Goal: Task Accomplishment & Management: Manage account settings

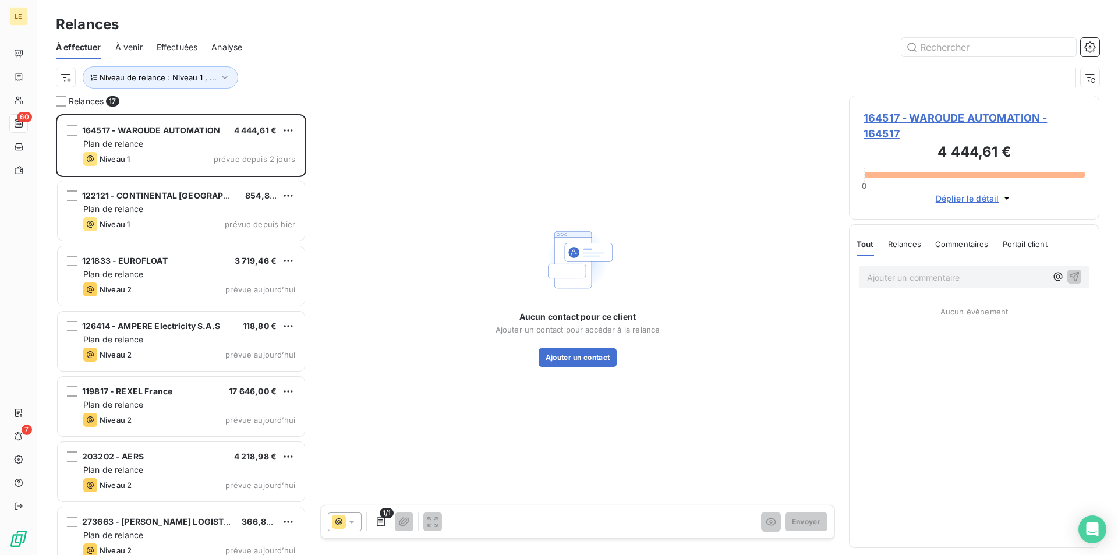
scroll to position [431, 240]
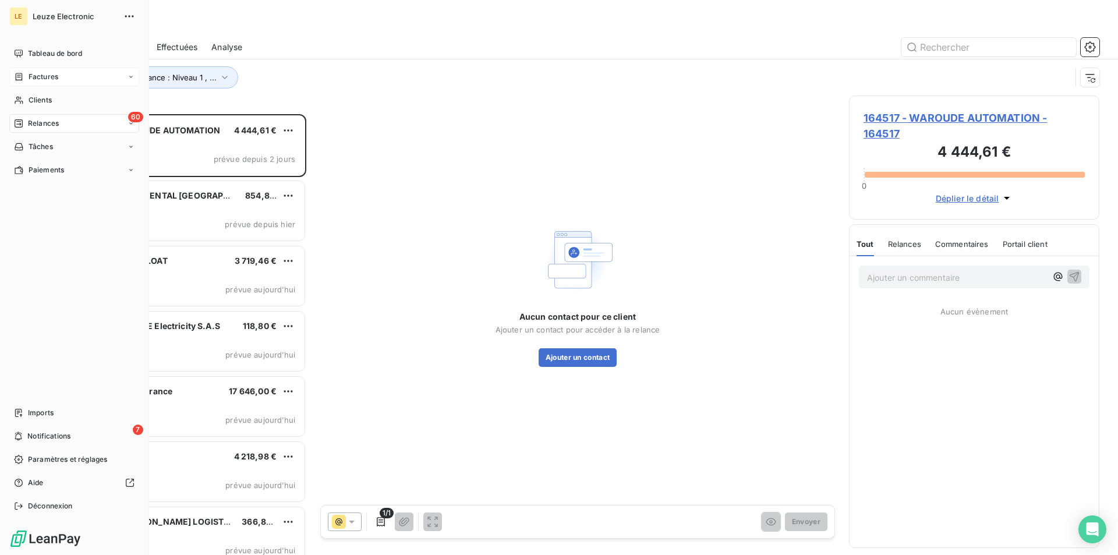
click at [31, 75] on span "Factures" at bounding box center [44, 77] width 30 height 10
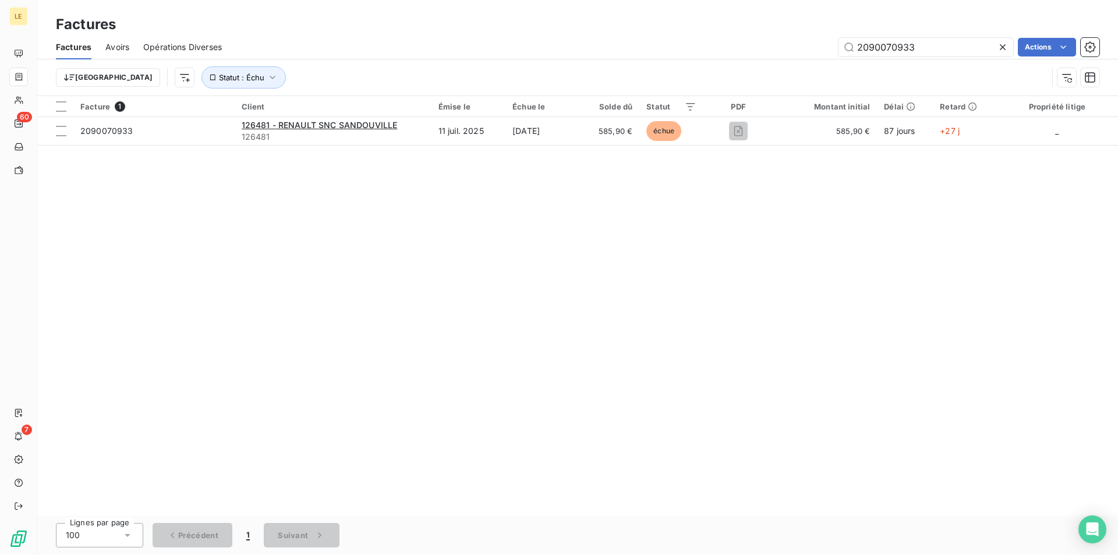
click at [1001, 51] on icon at bounding box center [1003, 47] width 12 height 12
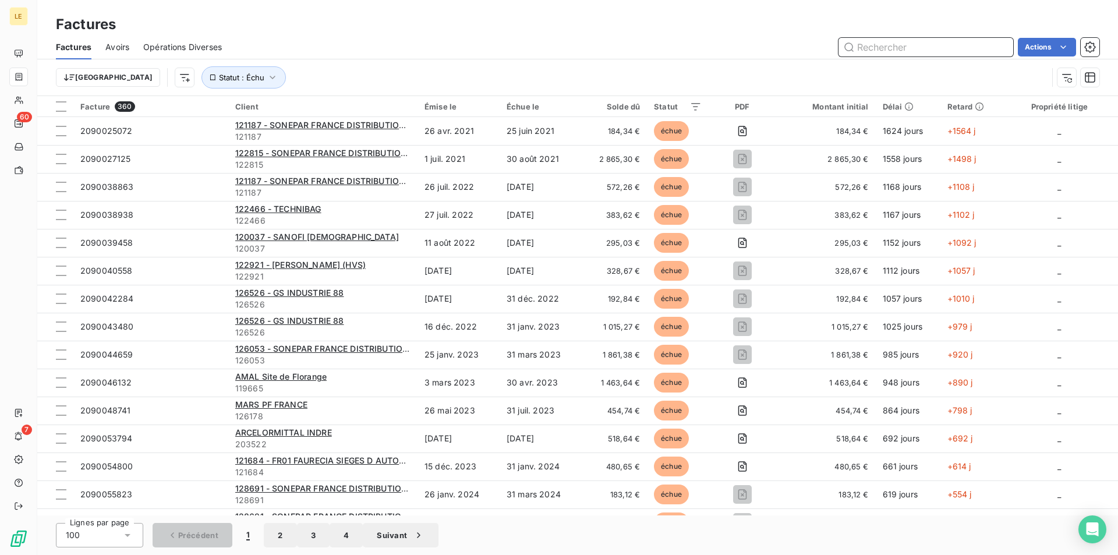
paste input "2090071685"
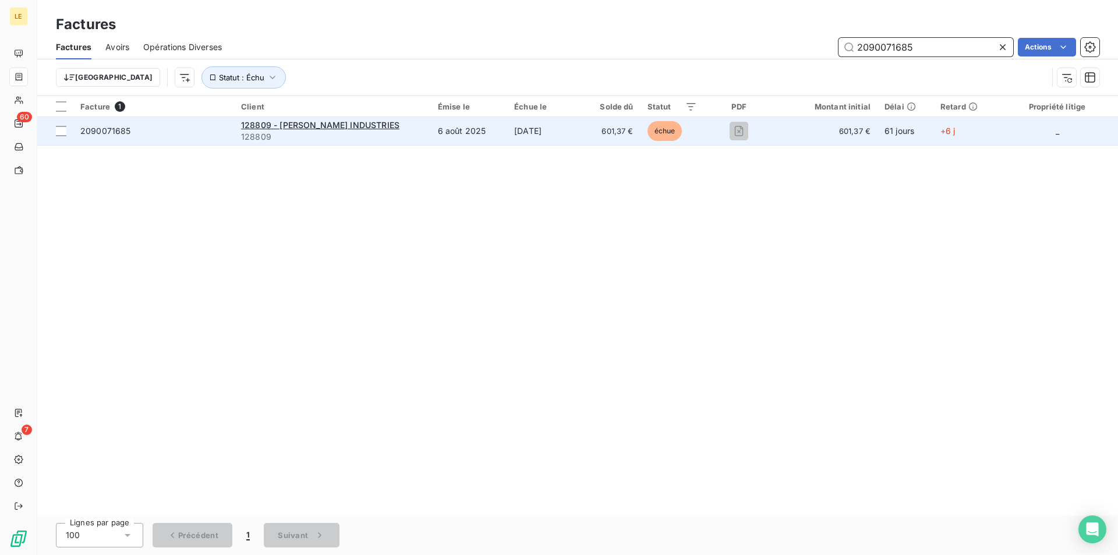
type input "2090071685"
click at [484, 132] on td "6 août 2025" at bounding box center [469, 131] width 76 height 28
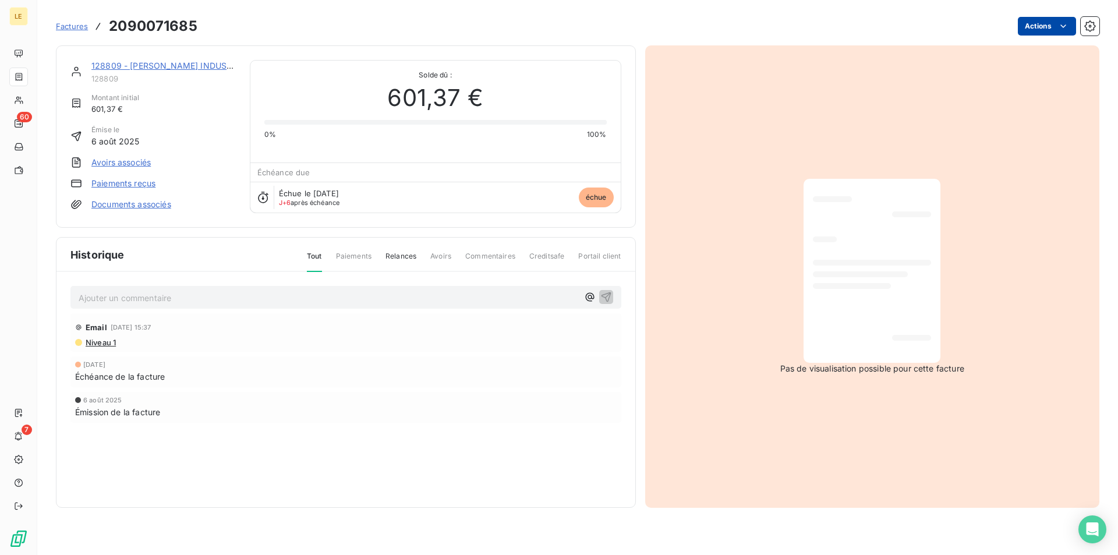
click at [1071, 20] on html "LE 60 7 Factures 2090071685 Actions 128809 - [PERSON_NAME] INDUSTRIES 128809 Mo…" at bounding box center [559, 277] width 1118 height 555
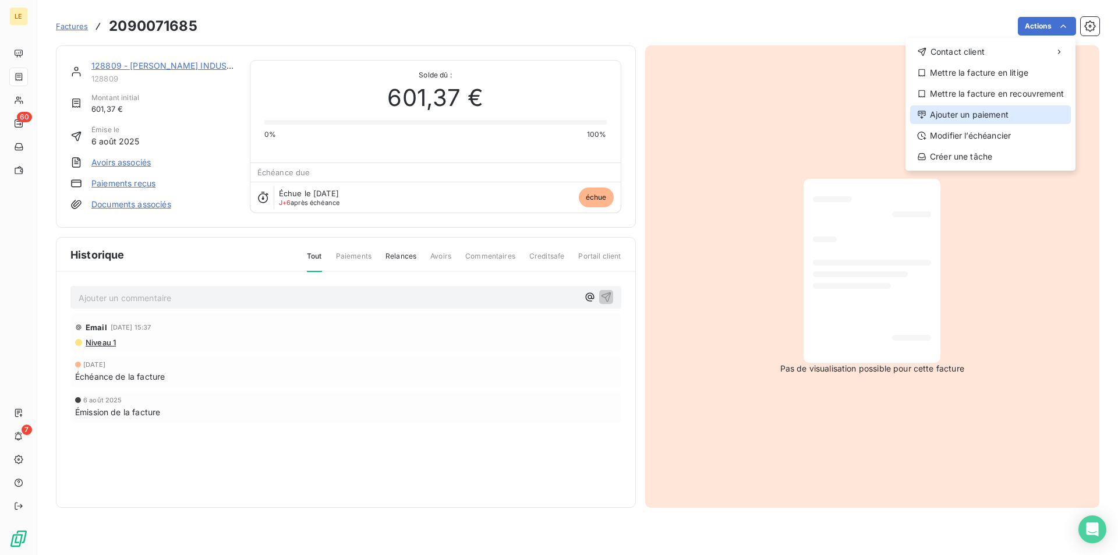
click at [979, 115] on div "Ajouter un paiement" at bounding box center [990, 114] width 161 height 19
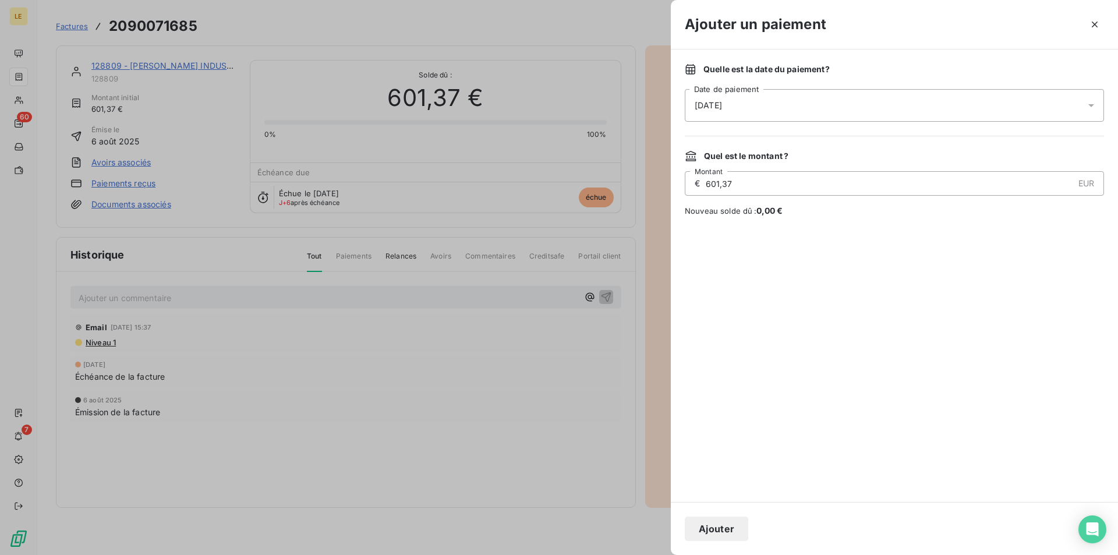
click at [911, 109] on div "[DATE]" at bounding box center [894, 105] width 419 height 33
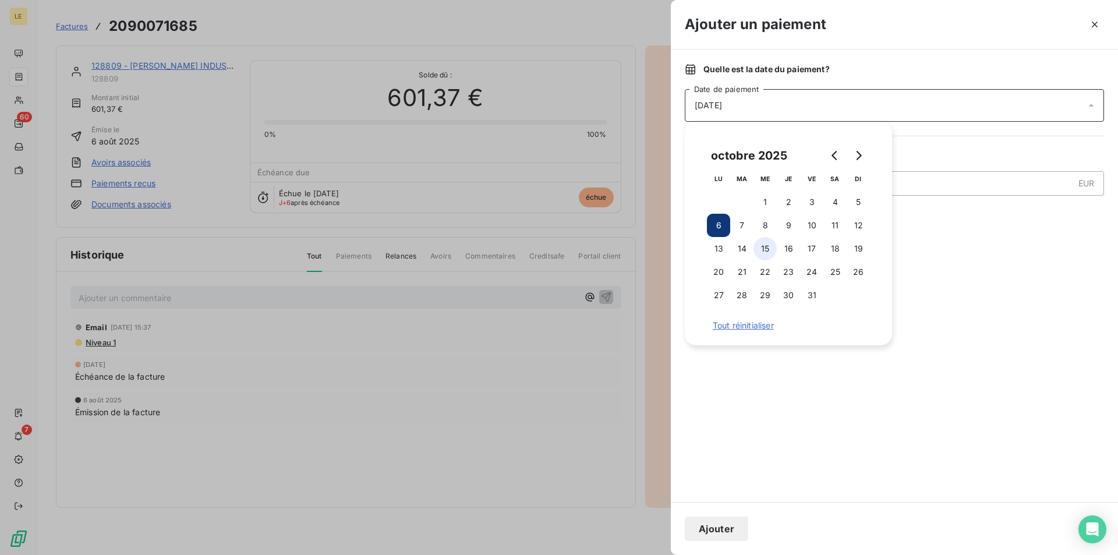
click at [763, 252] on button "15" at bounding box center [764, 248] width 23 height 23
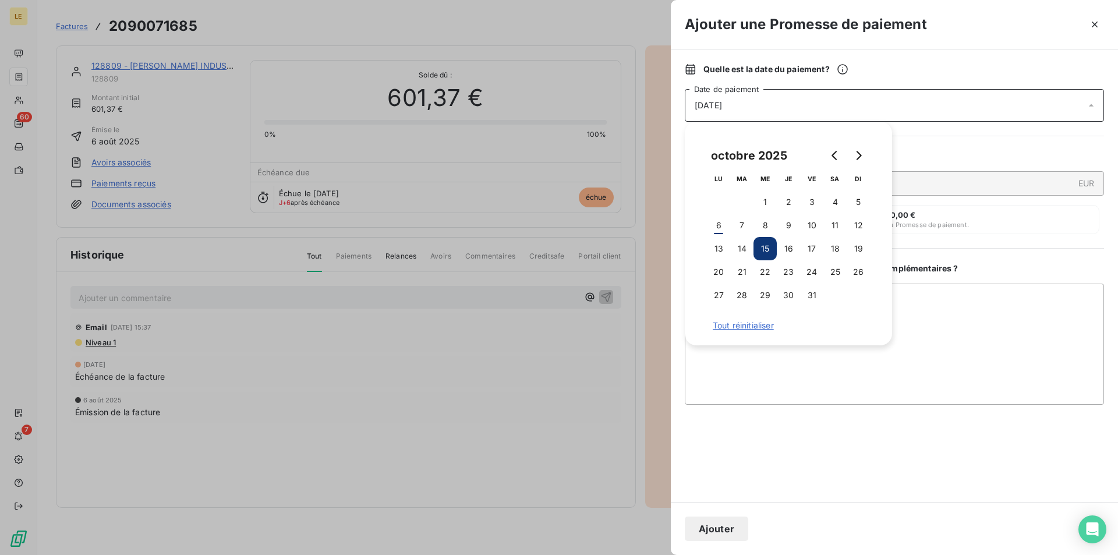
click at [933, 158] on div "Quel est le montant ?" at bounding box center [894, 156] width 419 height 12
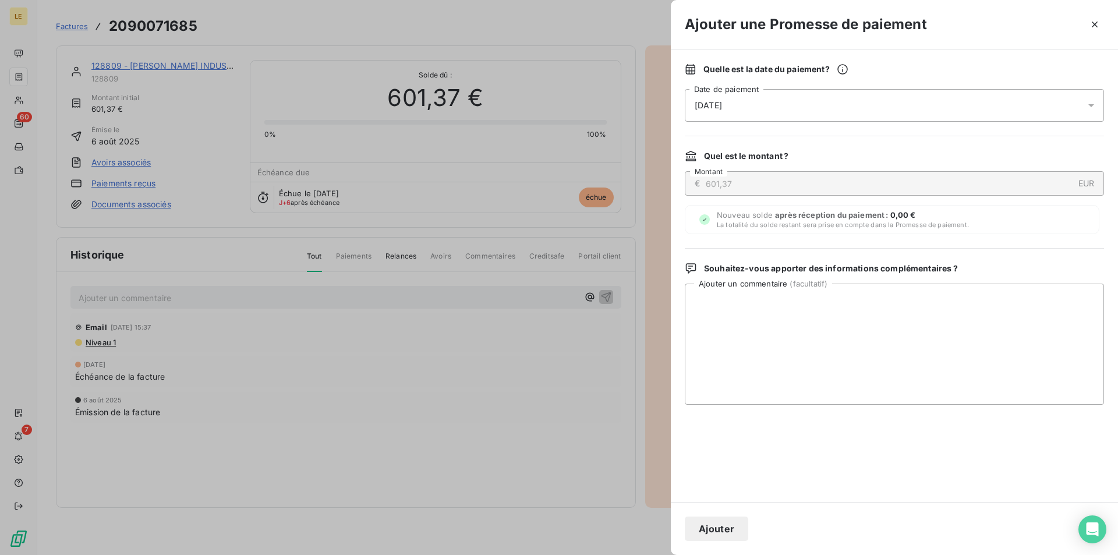
click at [718, 520] on button "Ajouter" at bounding box center [716, 528] width 63 height 24
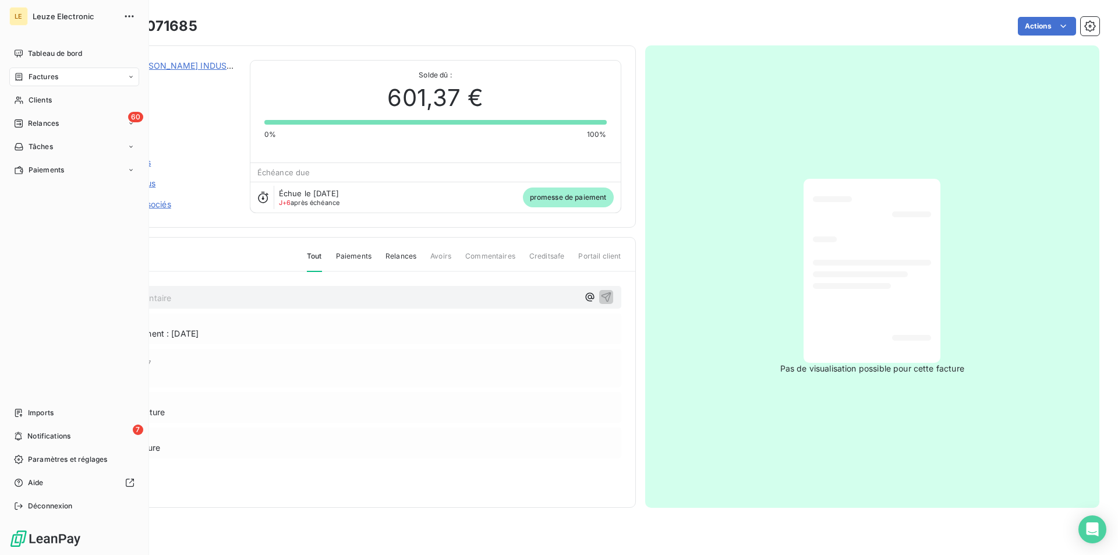
click at [41, 79] on span "Factures" at bounding box center [44, 77] width 30 height 10
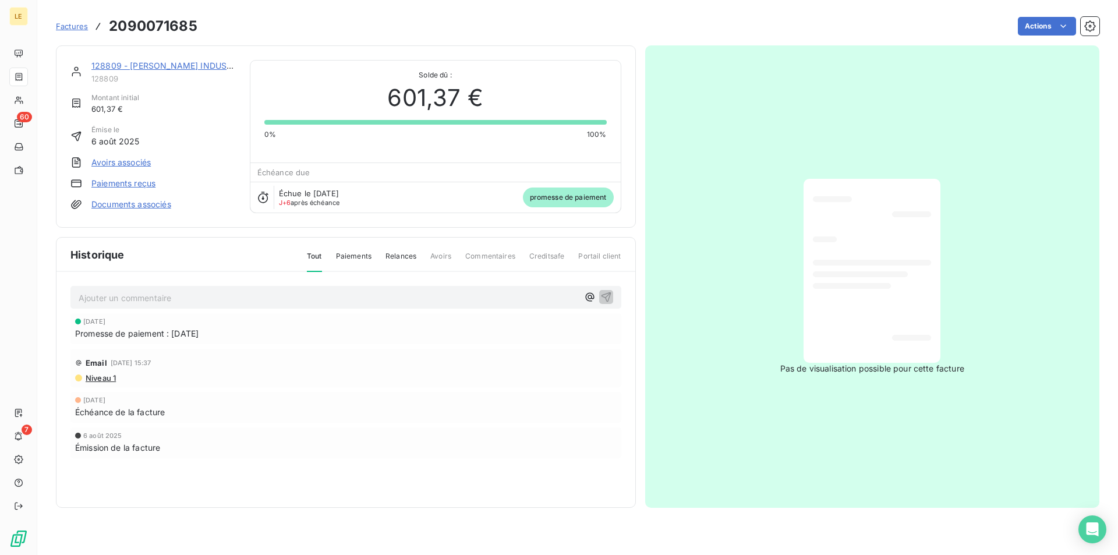
click at [72, 26] on span "Factures" at bounding box center [72, 26] width 32 height 9
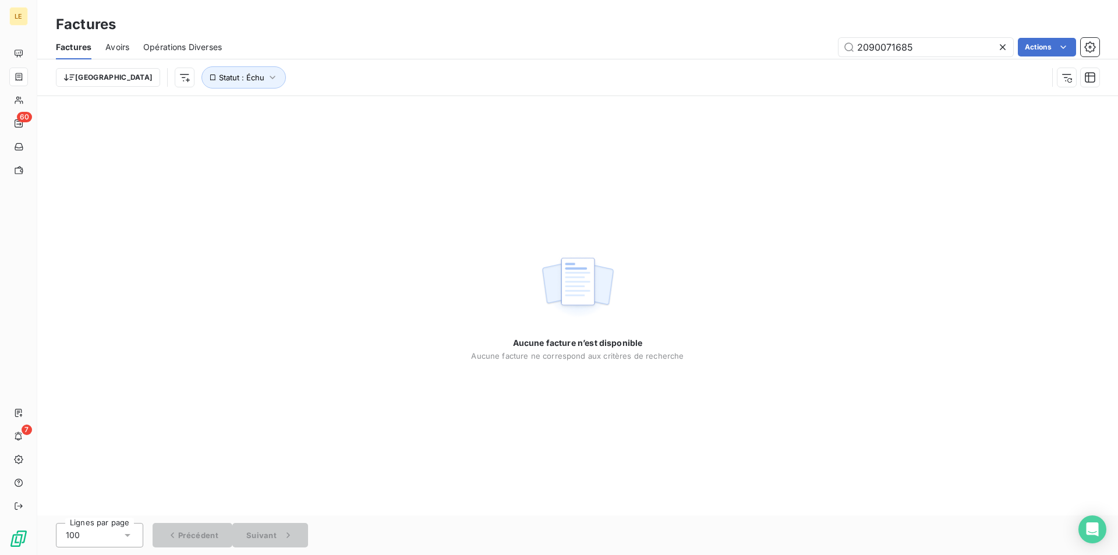
click at [1002, 47] on icon at bounding box center [1003, 47] width 6 height 6
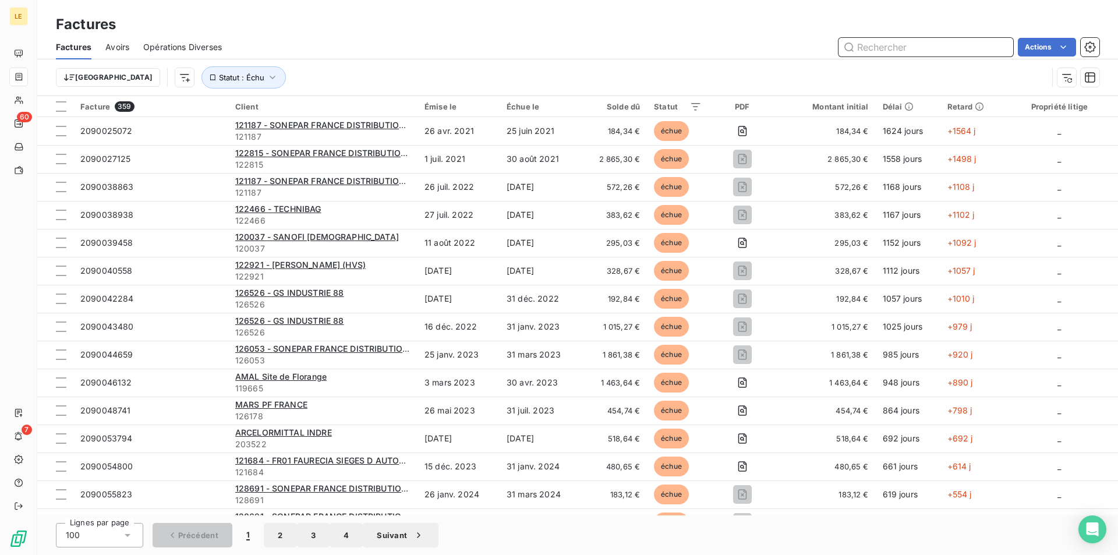
paste input "2090071638"
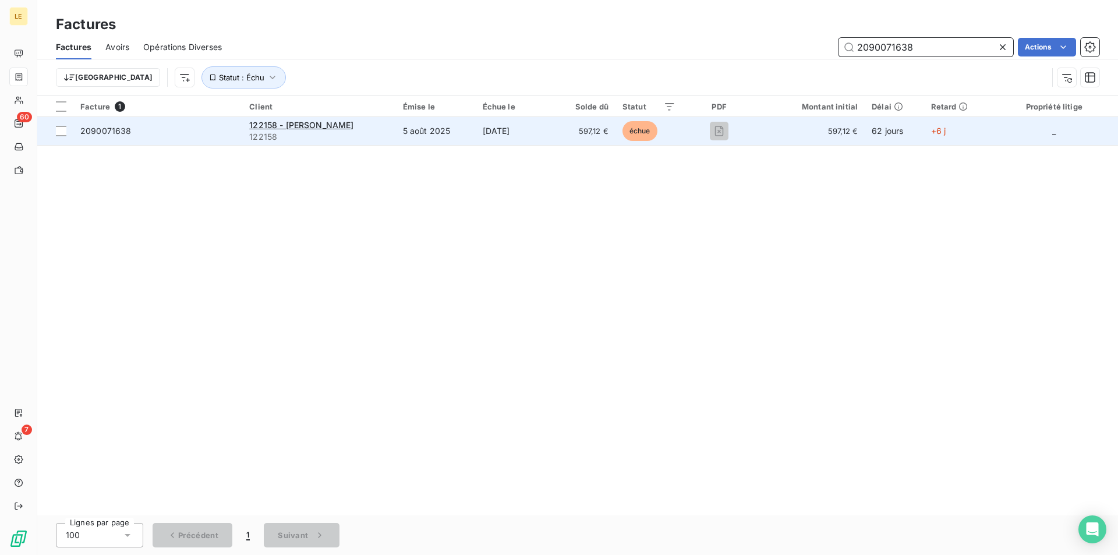
type input "2090071638"
click at [529, 130] on td "[DATE]" at bounding box center [515, 131] width 79 height 28
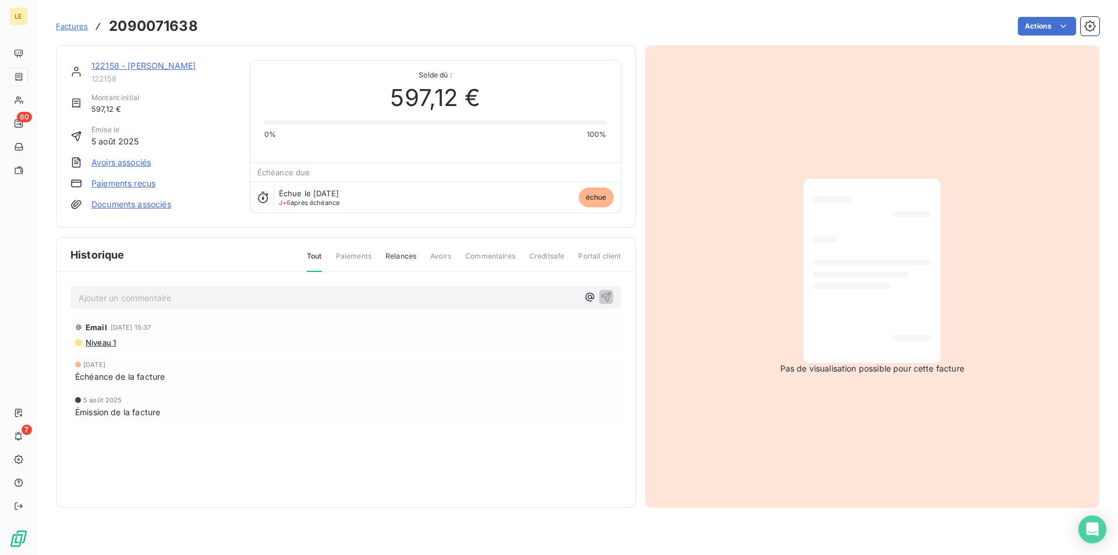
click at [124, 63] on link "122158 - [PERSON_NAME]" at bounding box center [143, 66] width 104 height 10
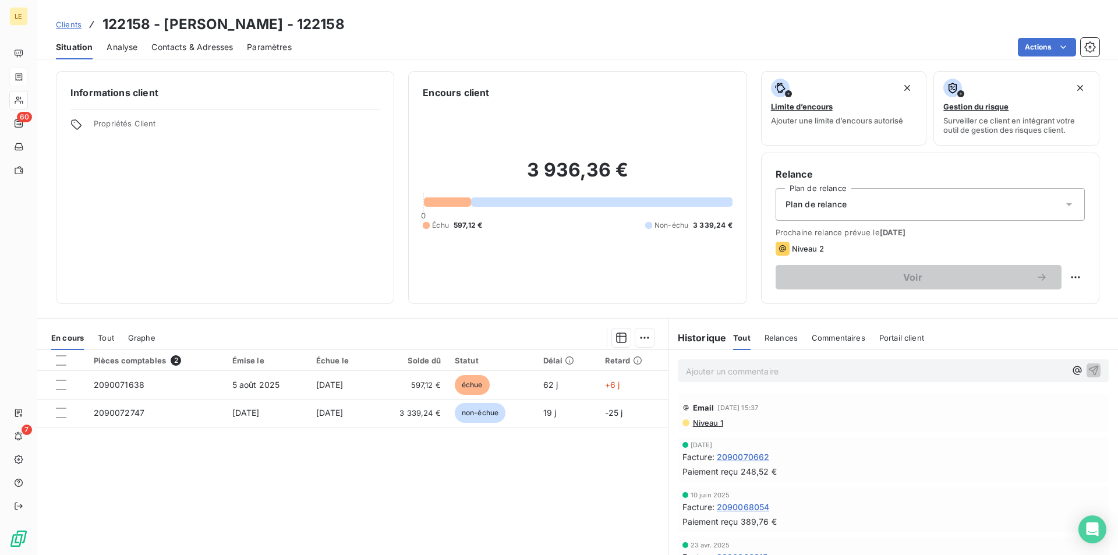
click at [228, 53] on div "Contacts & Adresses" at bounding box center [191, 47] width 81 height 24
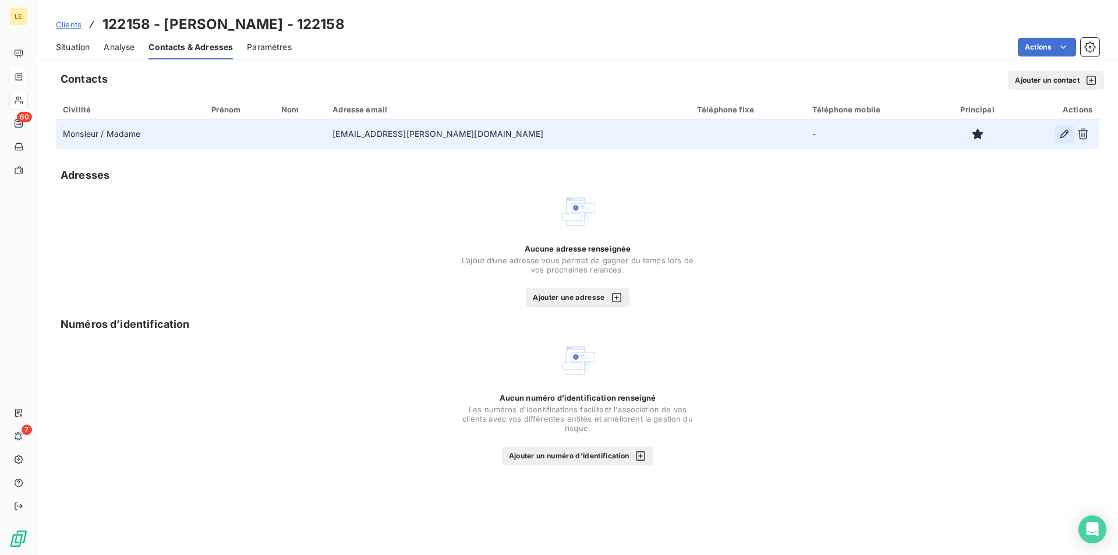
click at [1056, 133] on button "button" at bounding box center [1064, 134] width 19 height 19
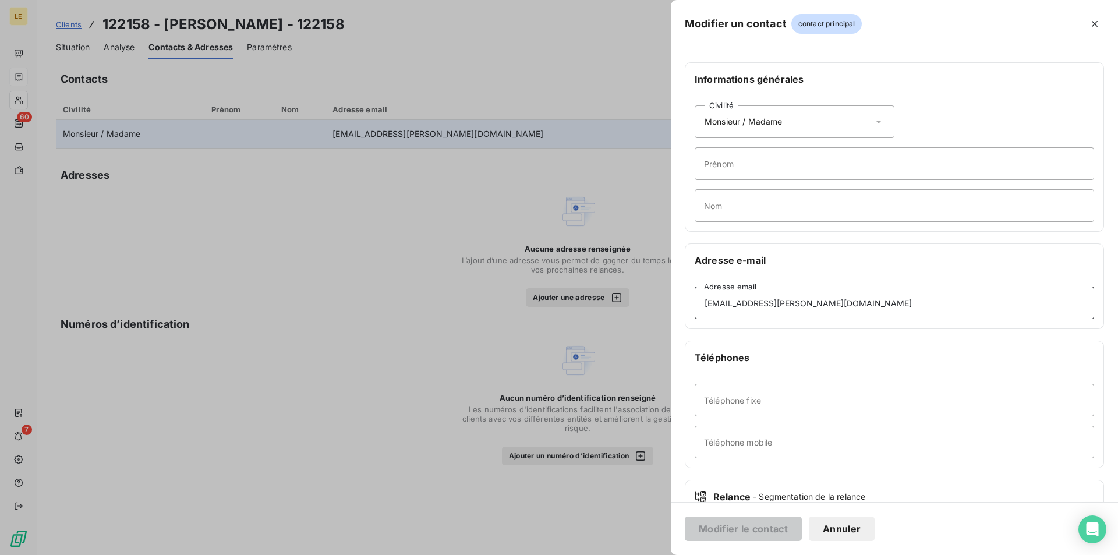
drag, startPoint x: 839, startPoint y: 308, endPoint x: 533, endPoint y: 312, distance: 306.8
click at [535, 554] on div "Modifier un contact contact principal Informations générales Civilité Monsieur …" at bounding box center [559, 555] width 1118 height 0
paste input "[PERSON_NAME][EMAIL_ADDRESS][PERSON_NAME][DOMAIN_NAME]"
type input "[PERSON_NAME][EMAIL_ADDRESS][PERSON_NAME][DOMAIN_NAME]"
click at [774, 526] on button "Modifier le contact" at bounding box center [743, 528] width 117 height 24
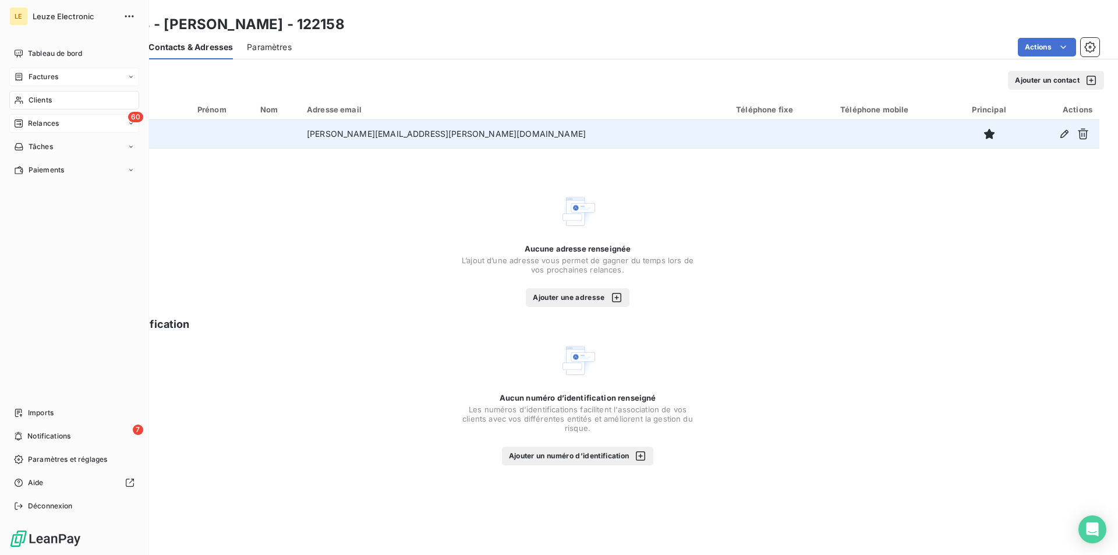
click at [44, 122] on span "Relances" at bounding box center [43, 123] width 31 height 10
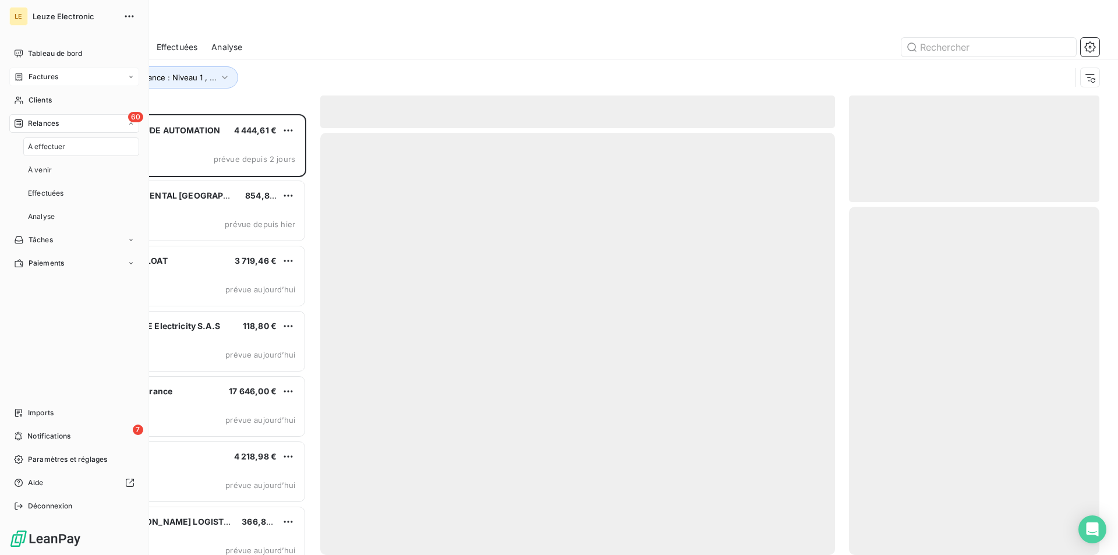
scroll to position [431, 240]
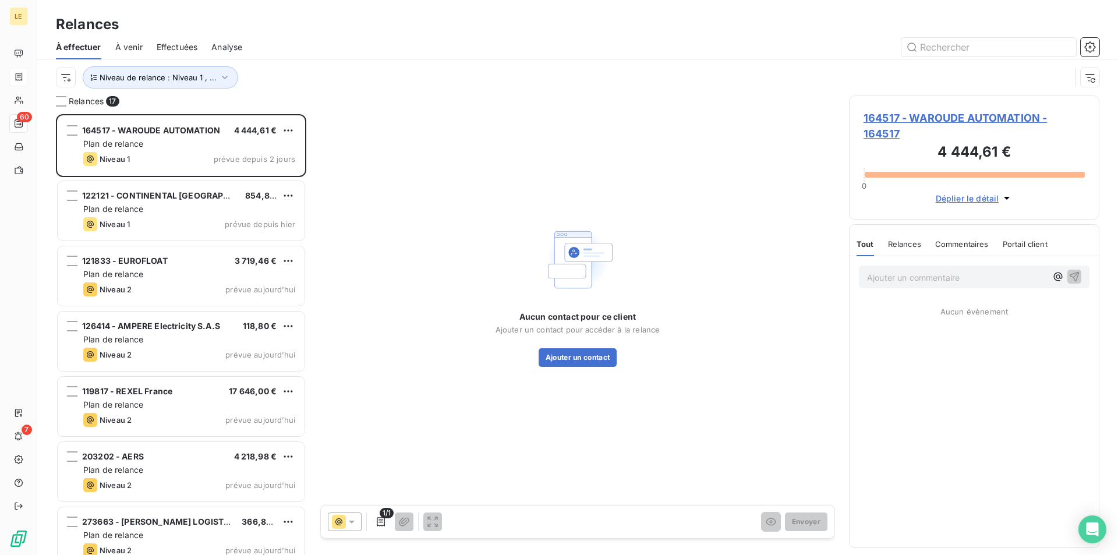
click at [682, 105] on div "Aucun contact pour ce client Ajouter un contact pour accéder à la relance Ajout…" at bounding box center [577, 294] width 515 height 398
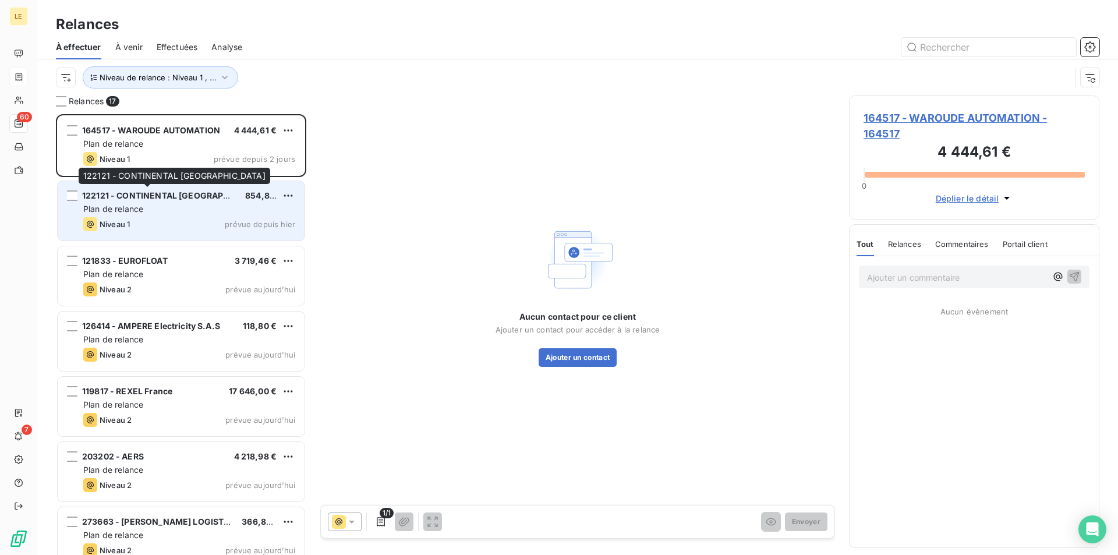
click at [172, 191] on span "122121 - CONTINENTAL [GEOGRAPHIC_DATA]" at bounding box center [173, 195] width 183 height 10
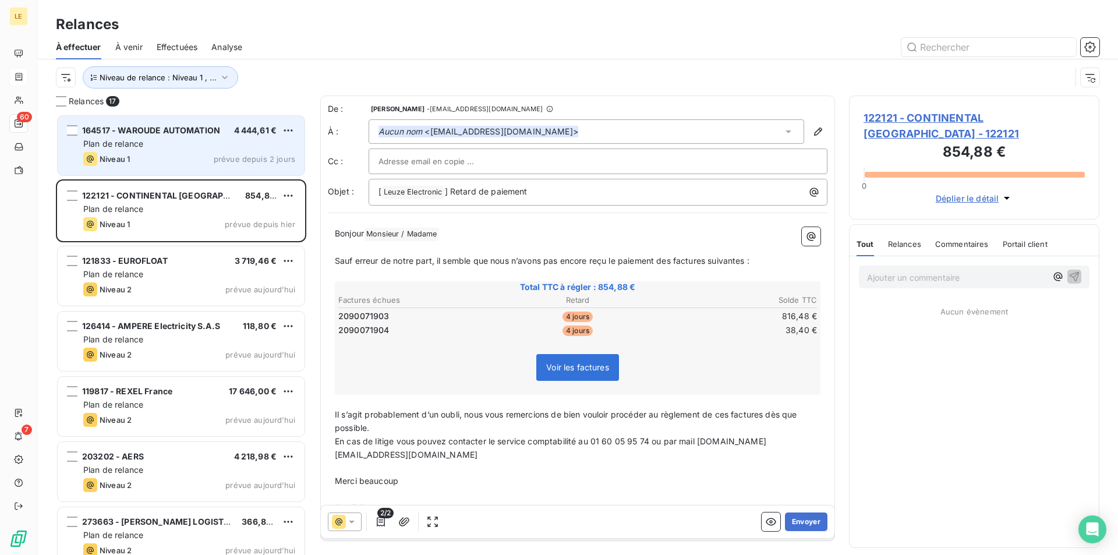
click at [219, 133] on span "164517 - WAROUDE AUTOMATION" at bounding box center [151, 130] width 138 height 10
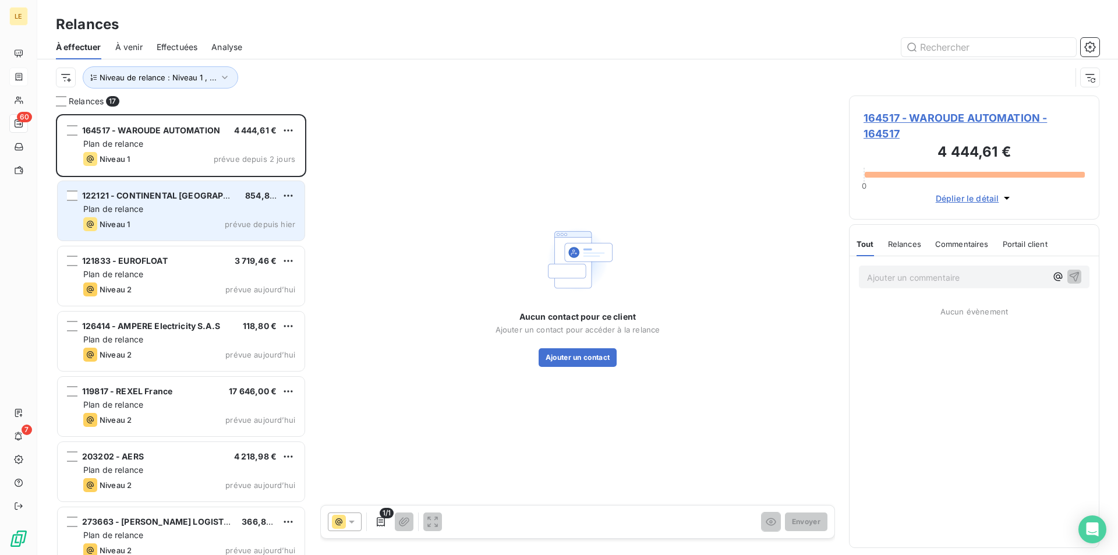
click at [182, 215] on div "122121 - CONTINENTAL FRANCE 854,88 € Plan de relance Niveau 1 prévue depuis hier" at bounding box center [181, 210] width 247 height 59
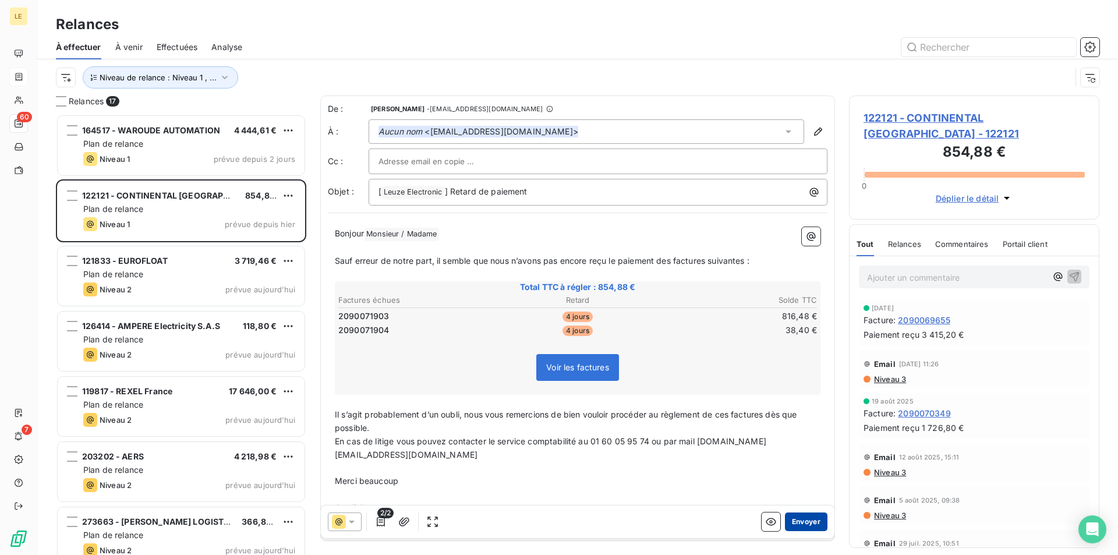
click at [794, 513] on button "Envoyer" at bounding box center [806, 521] width 42 height 19
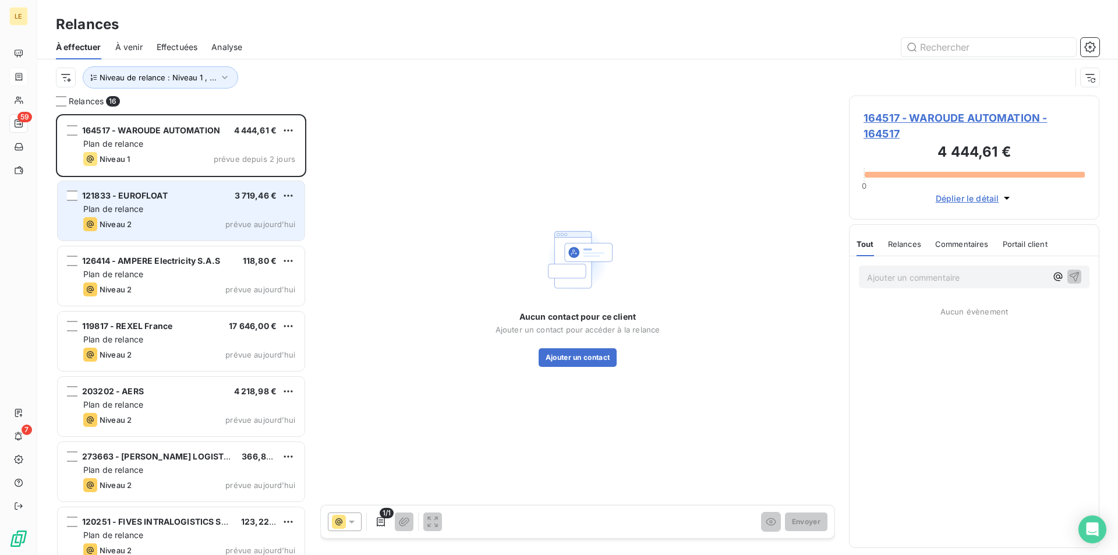
click at [192, 204] on div "Plan de relance" at bounding box center [189, 209] width 212 height 12
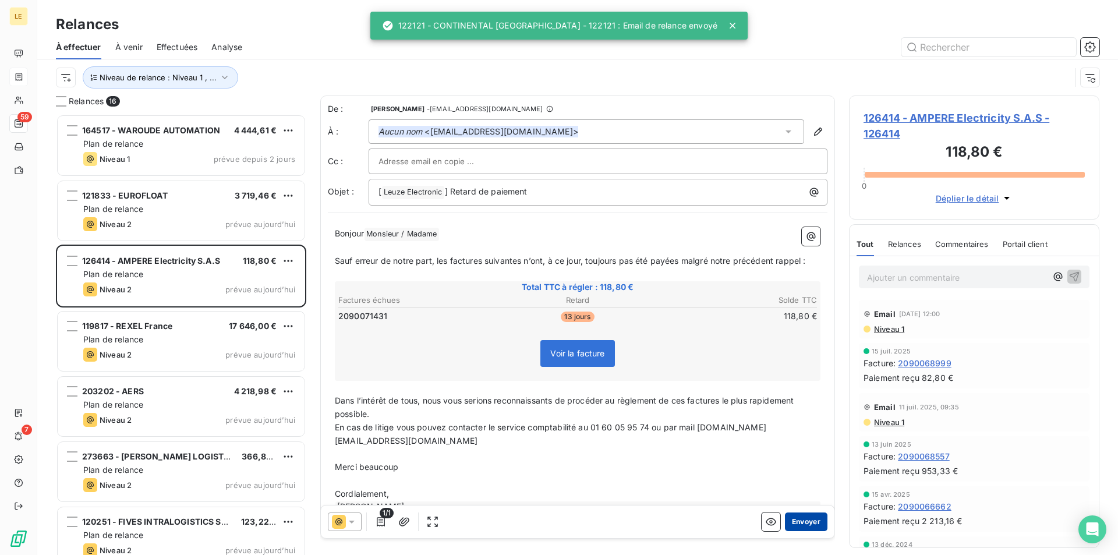
click at [793, 519] on button "Envoyer" at bounding box center [806, 521] width 42 height 19
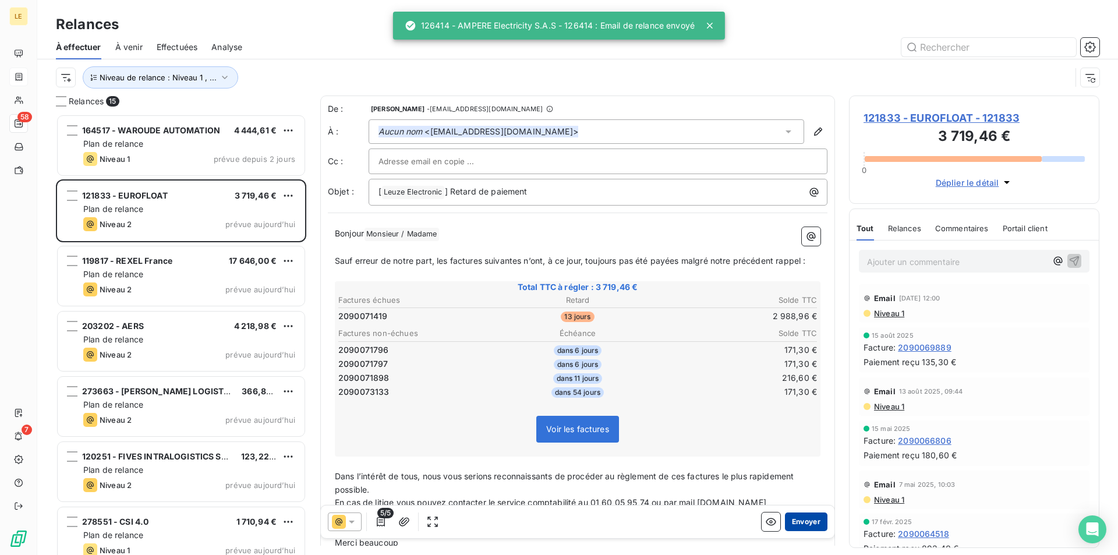
click at [796, 516] on button "Envoyer" at bounding box center [806, 521] width 42 height 19
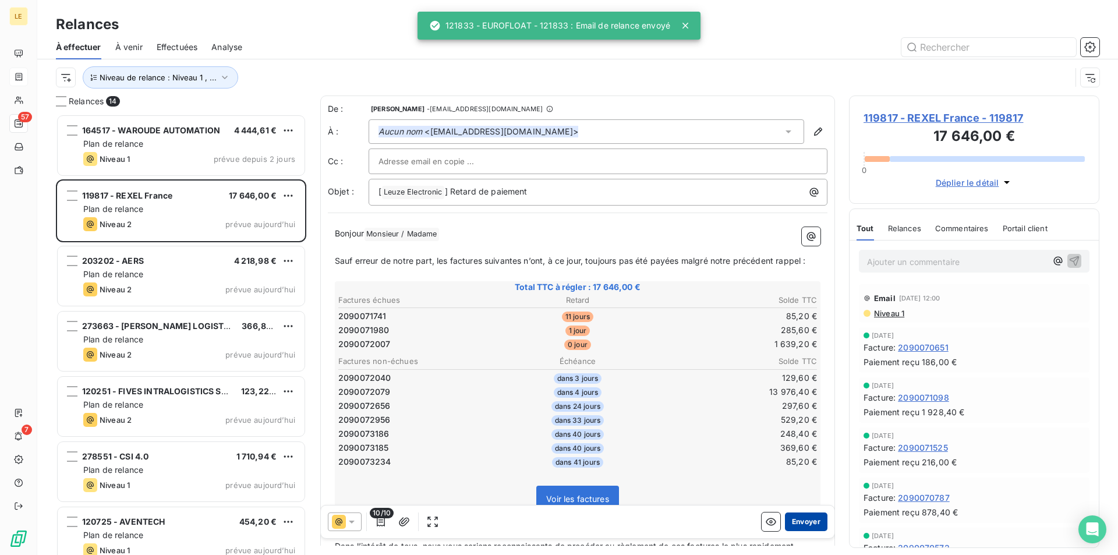
click at [809, 522] on button "Envoyer" at bounding box center [806, 521] width 42 height 19
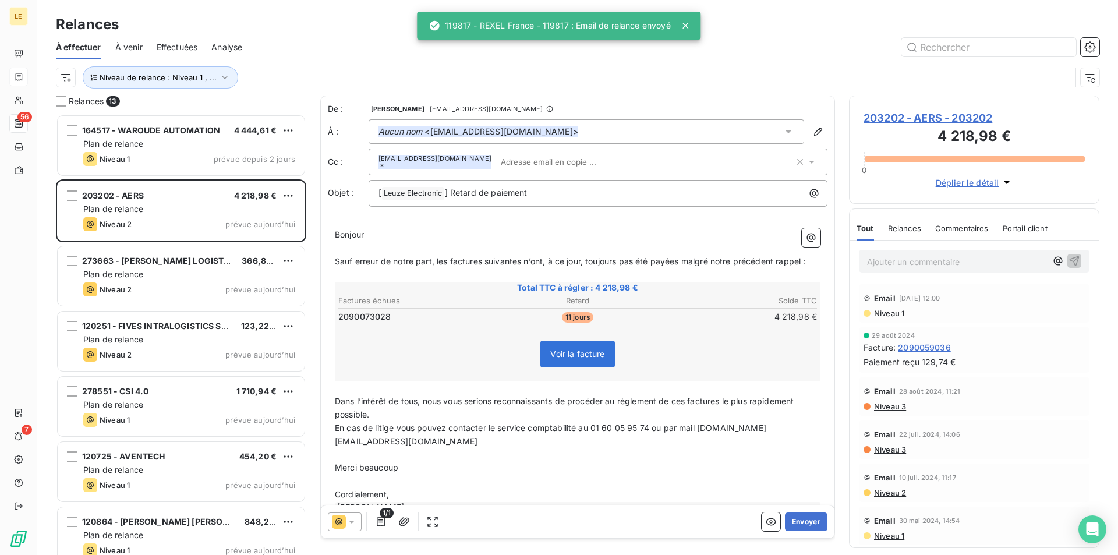
click at [809, 522] on button "Envoyer" at bounding box center [806, 521] width 42 height 19
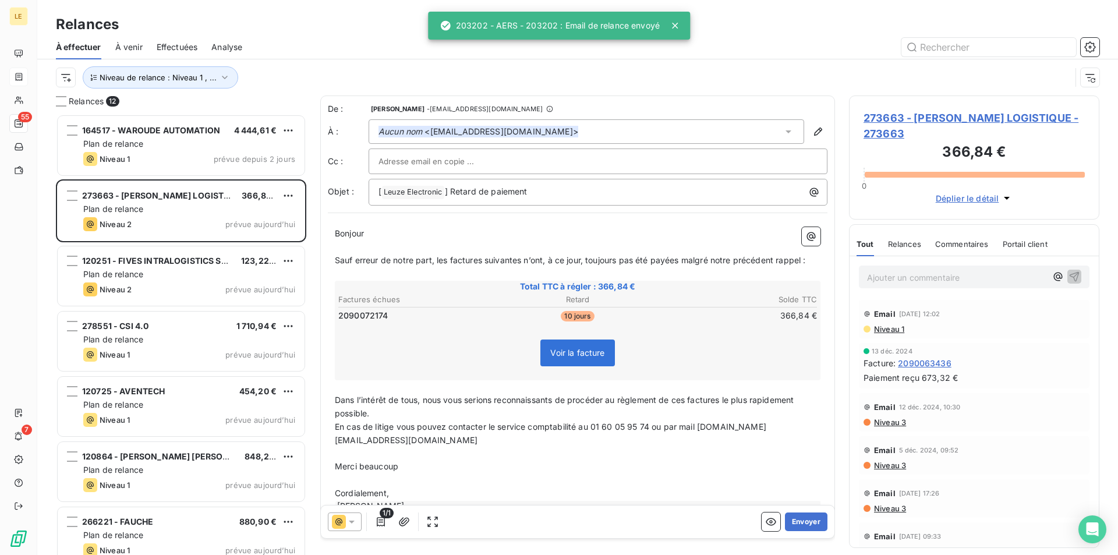
click at [809, 522] on button "Envoyer" at bounding box center [806, 521] width 42 height 19
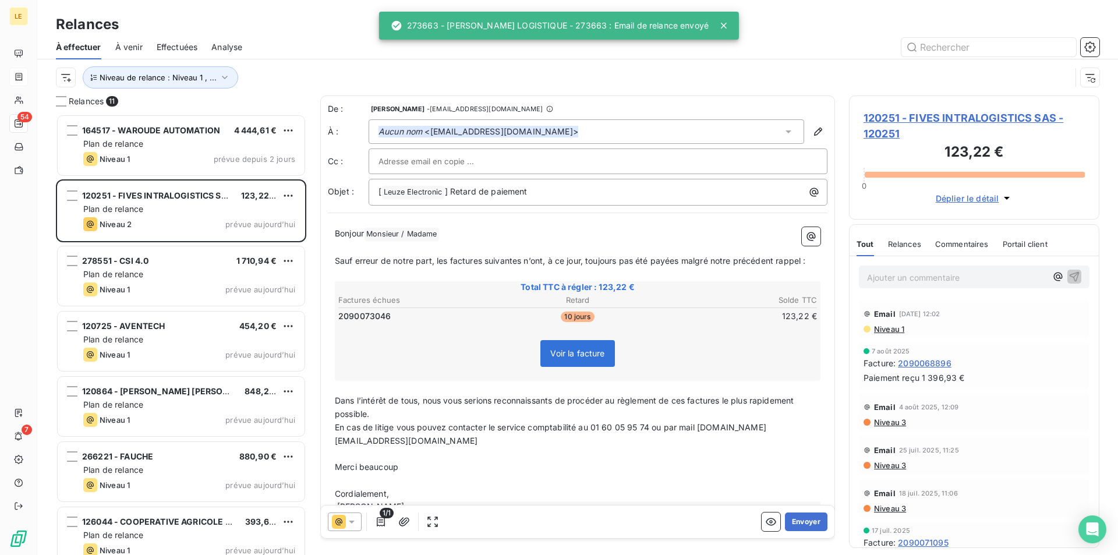
click at [809, 522] on button "Envoyer" at bounding box center [806, 521] width 42 height 19
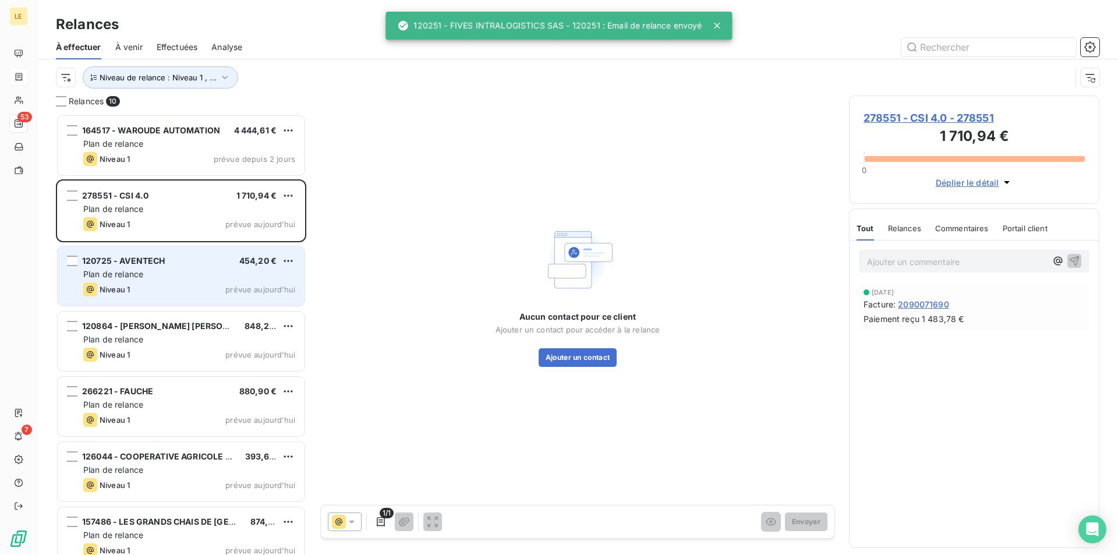
click at [204, 267] on div "120725 - AVENTECH 454,20 € Plan de relance Niveau 1 prévue aujourd’hui" at bounding box center [181, 275] width 247 height 59
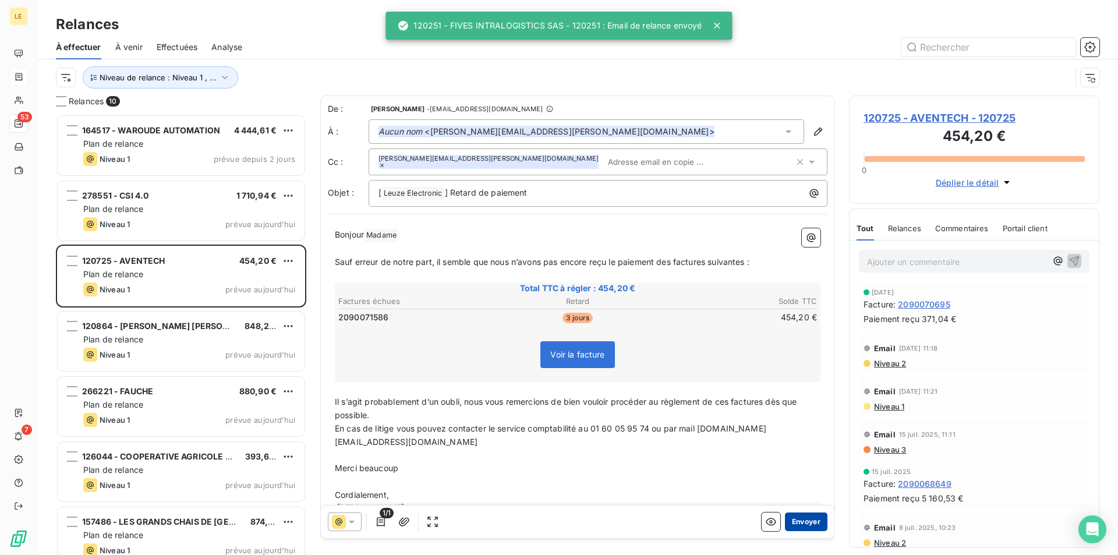
click at [795, 519] on button "Envoyer" at bounding box center [806, 521] width 42 height 19
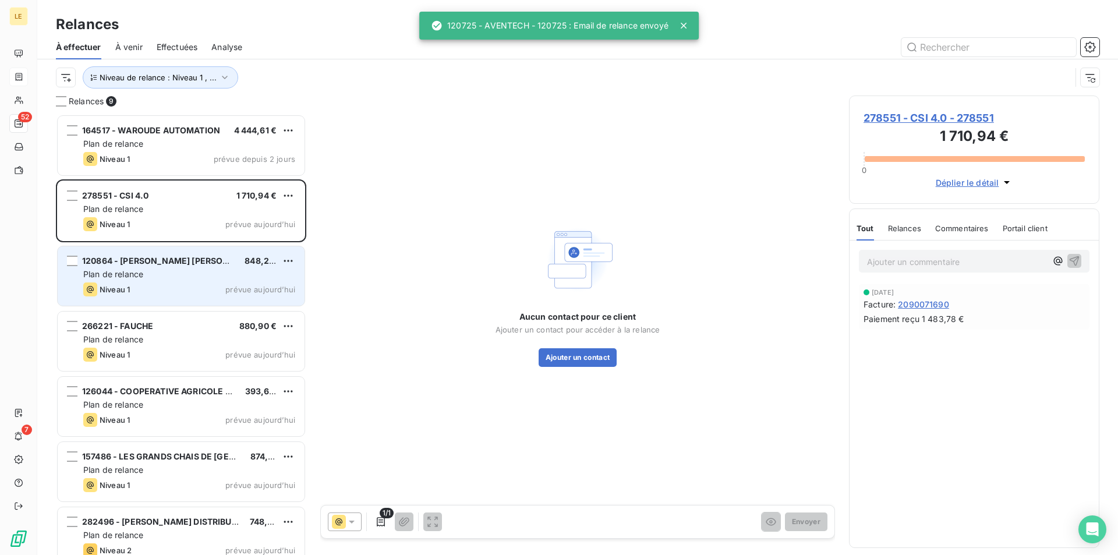
click at [199, 255] on div "120864 - [PERSON_NAME] [PERSON_NAME] 848,28 € Plan de relance Niveau 1 prévue a…" at bounding box center [181, 275] width 247 height 59
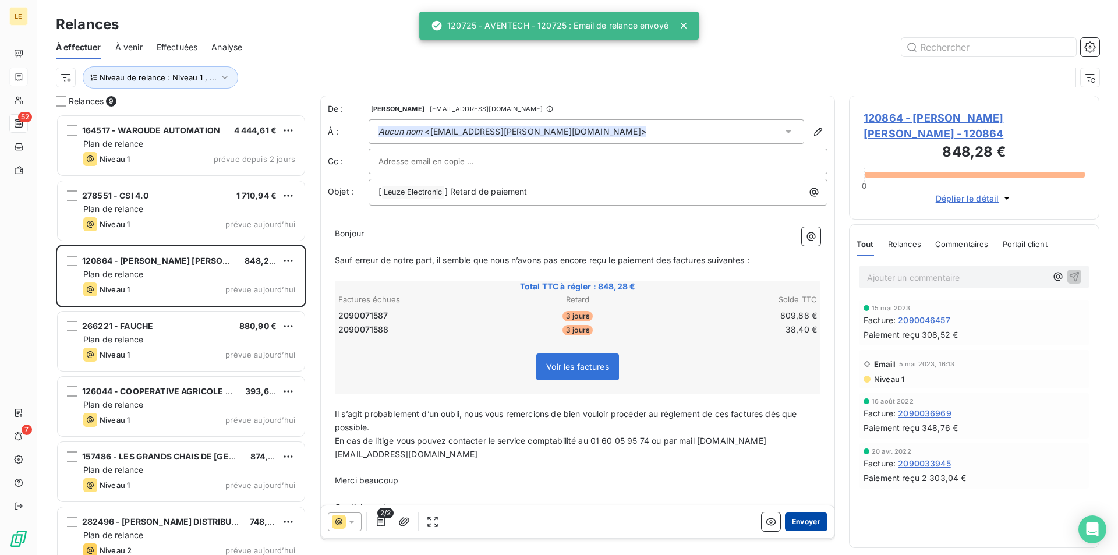
click at [804, 527] on button "Envoyer" at bounding box center [806, 521] width 42 height 19
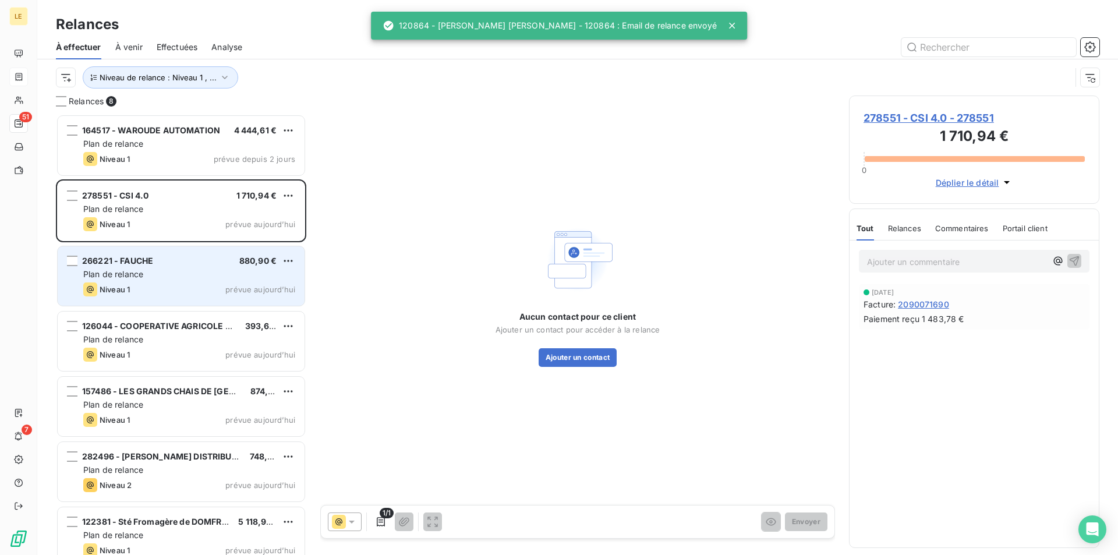
click at [194, 285] on div "Niveau 1 prévue aujourd’hui" at bounding box center [189, 289] width 212 height 14
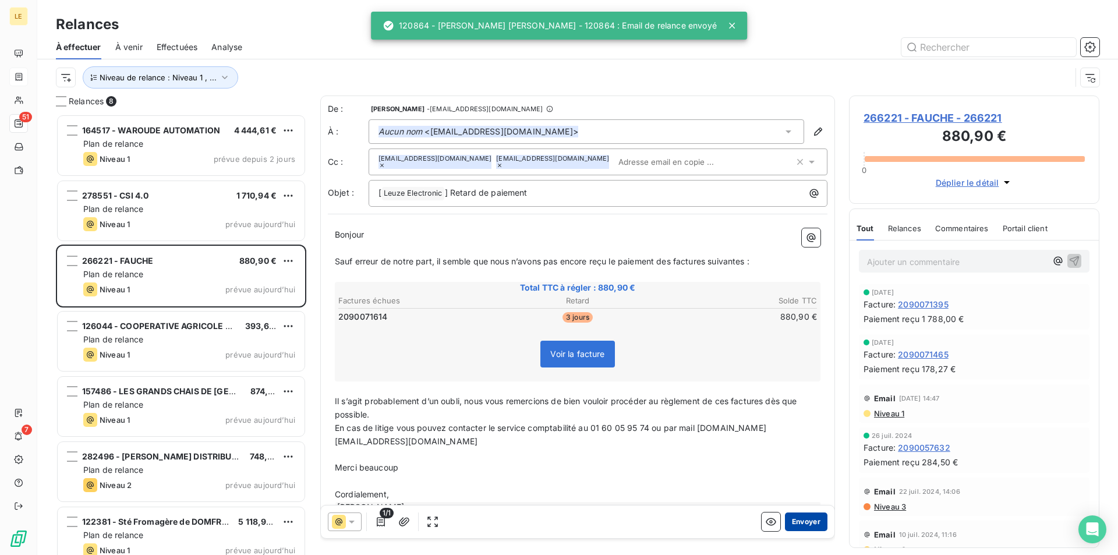
click at [802, 520] on button "Envoyer" at bounding box center [806, 521] width 42 height 19
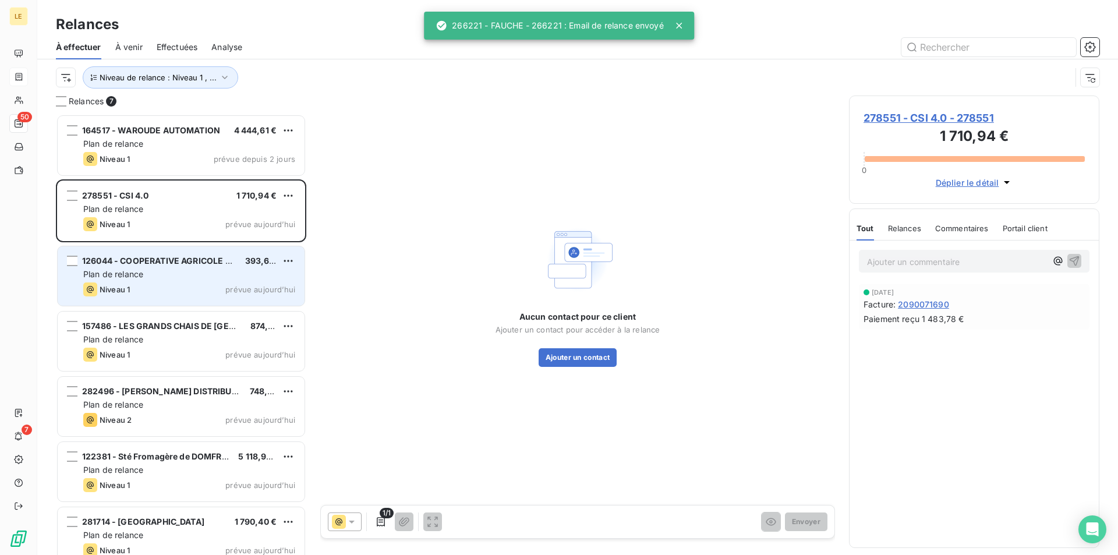
click at [217, 282] on div "Niveau 1 prévue aujourd’hui" at bounding box center [189, 289] width 212 height 14
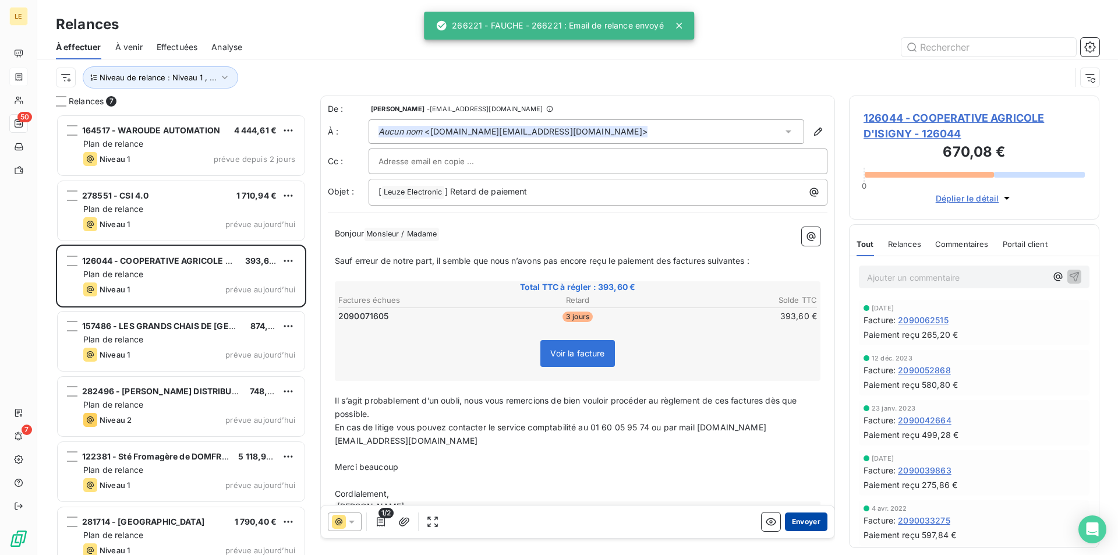
click at [794, 516] on button "Envoyer" at bounding box center [806, 521] width 42 height 19
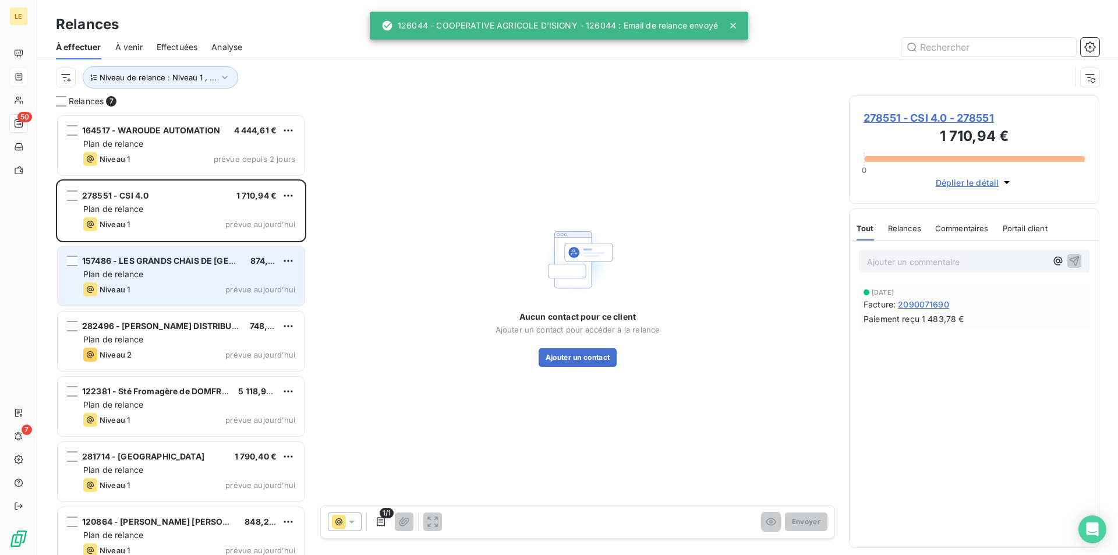
click at [218, 275] on div "Plan de relance" at bounding box center [189, 274] width 212 height 12
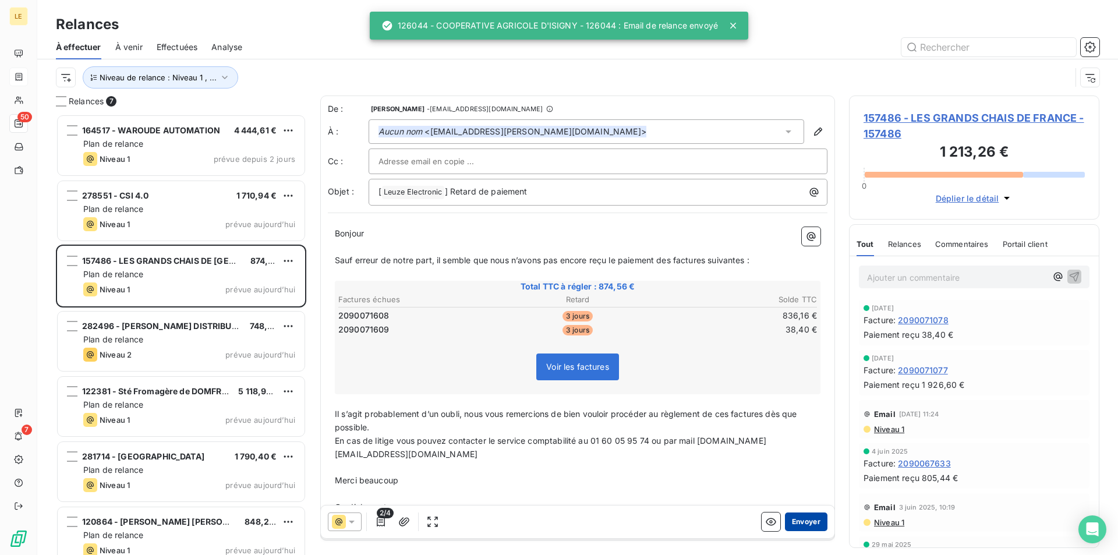
click at [787, 519] on button "Envoyer" at bounding box center [806, 521] width 42 height 19
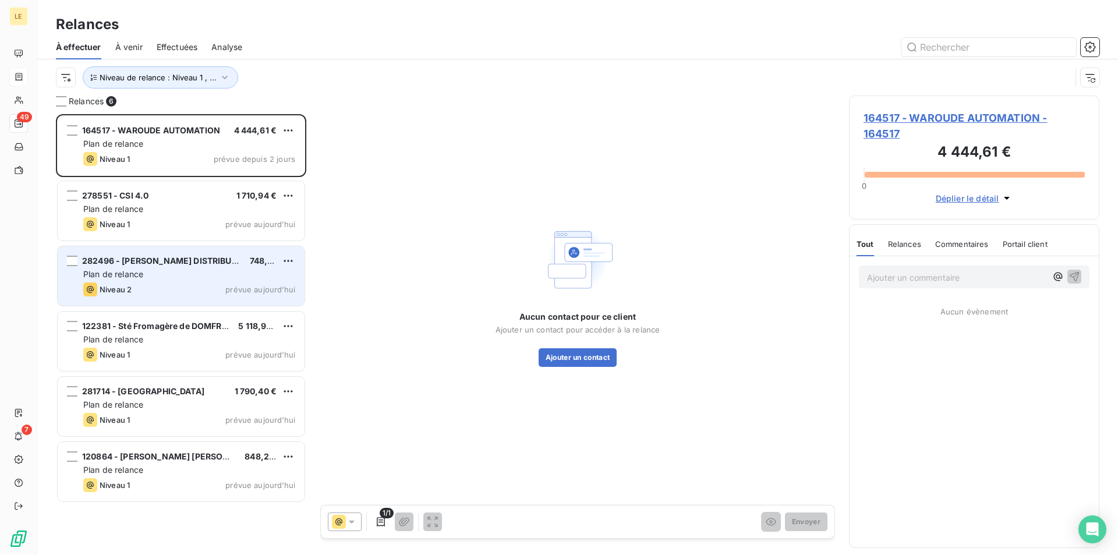
click at [216, 292] on div "Niveau 2 prévue aujourd’hui" at bounding box center [189, 289] width 212 height 14
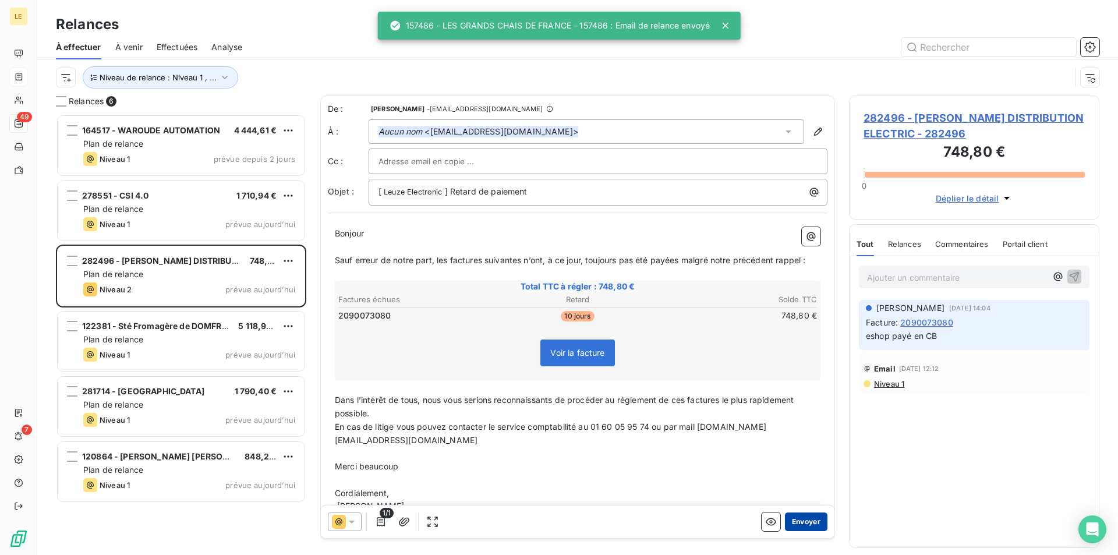
click at [792, 518] on button "Envoyer" at bounding box center [806, 521] width 42 height 19
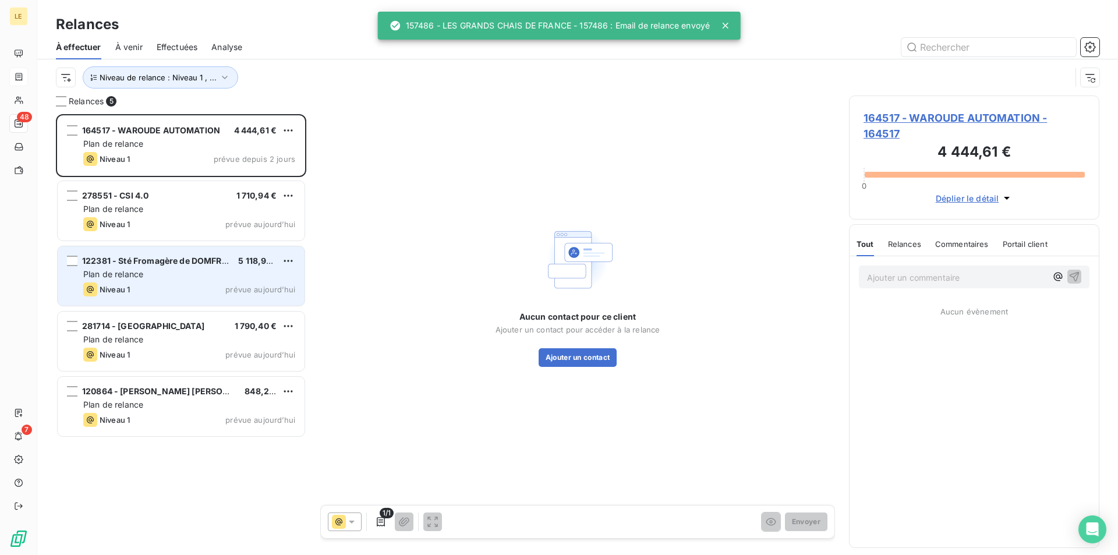
click at [199, 261] on span "122381 - Sté Fromagère de DOMFRONT" at bounding box center [161, 261] width 158 height 10
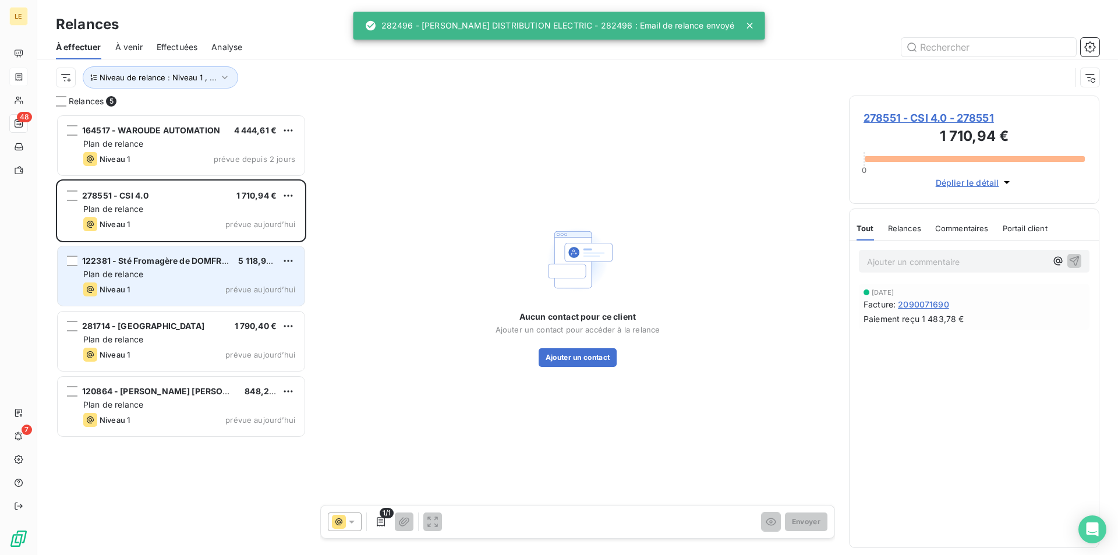
click at [224, 276] on div "Plan de relance" at bounding box center [189, 274] width 212 height 12
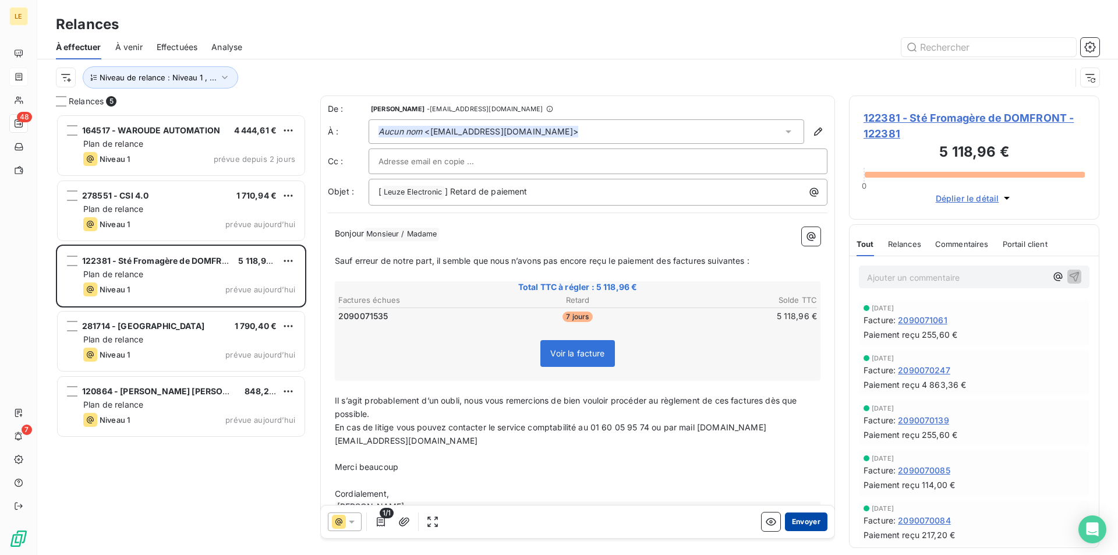
click at [801, 520] on button "Envoyer" at bounding box center [806, 521] width 42 height 19
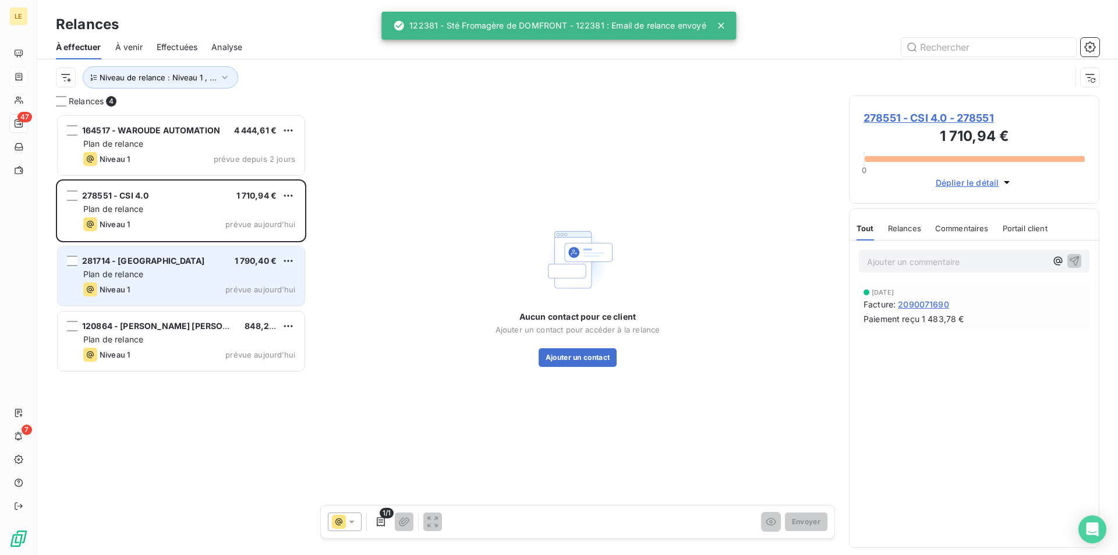
click at [208, 270] on div "Plan de relance" at bounding box center [189, 274] width 212 height 12
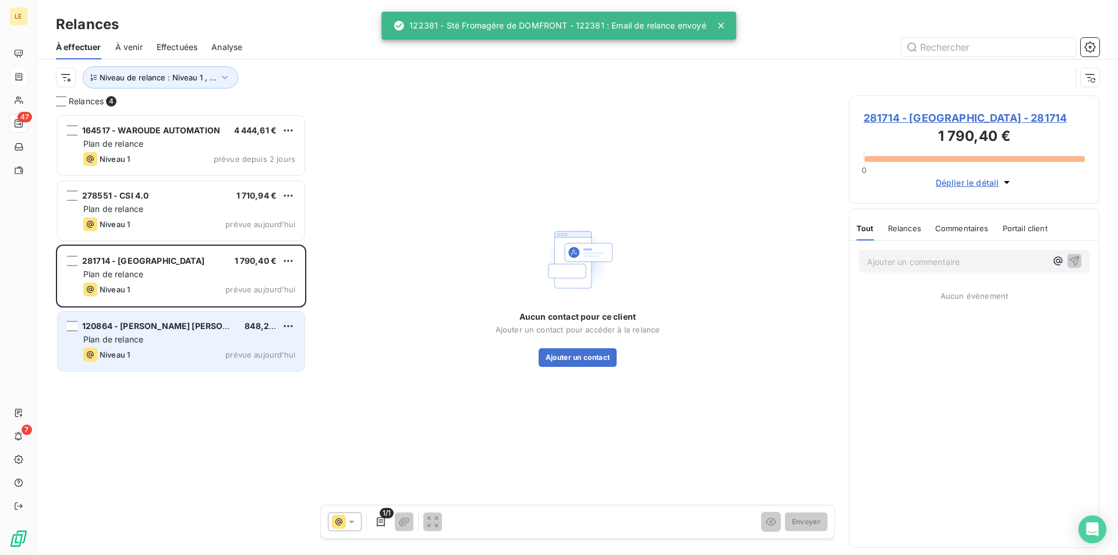
click at [274, 343] on div "Plan de relance" at bounding box center [189, 340] width 212 height 12
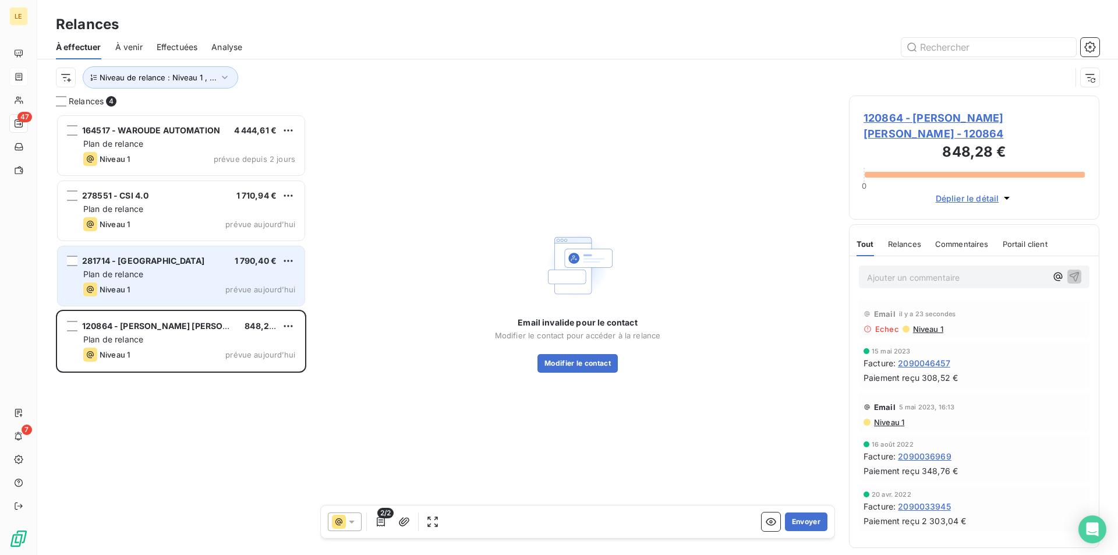
click at [140, 293] on div "Niveau 1 prévue aujourd’hui" at bounding box center [189, 289] width 212 height 14
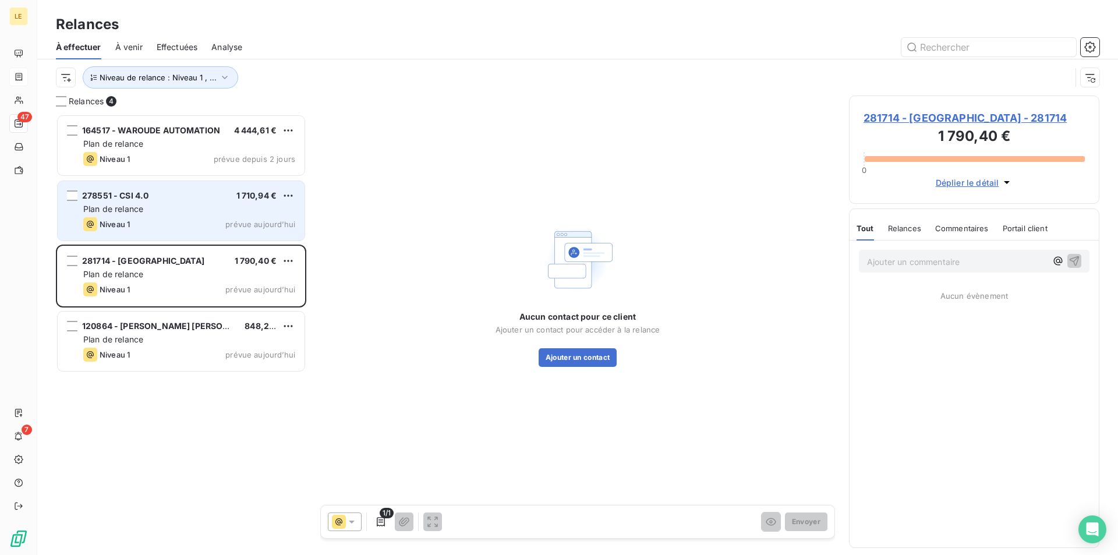
click at [171, 219] on div "Niveau 1 prévue aujourd’hui" at bounding box center [189, 224] width 212 height 14
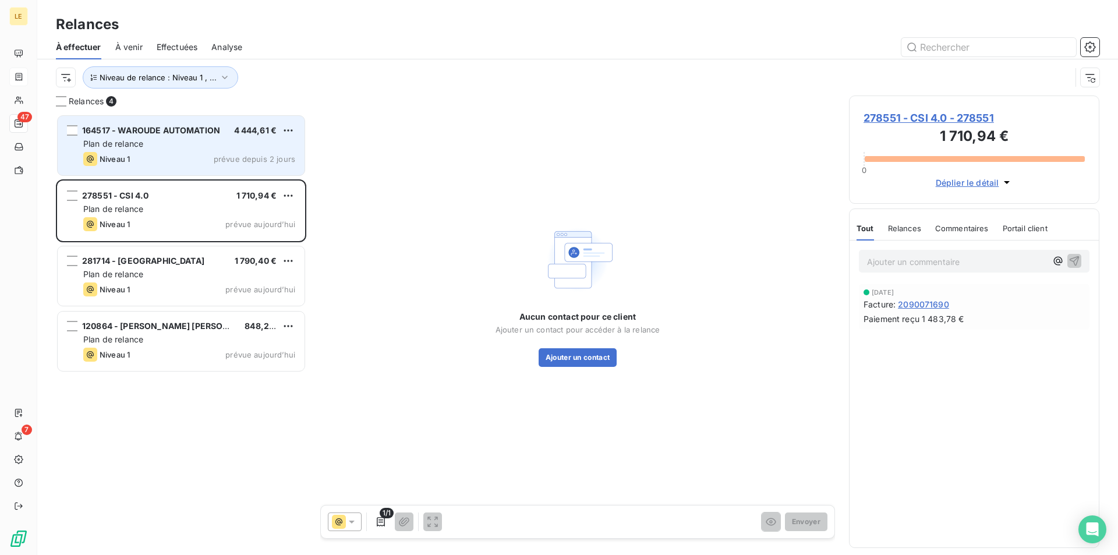
click at [171, 171] on div "164517 - WAROUDE AUTOMATION 4 444,61 € Plan de relance Niveau 1 prévue depuis 2…" at bounding box center [181, 145] width 247 height 59
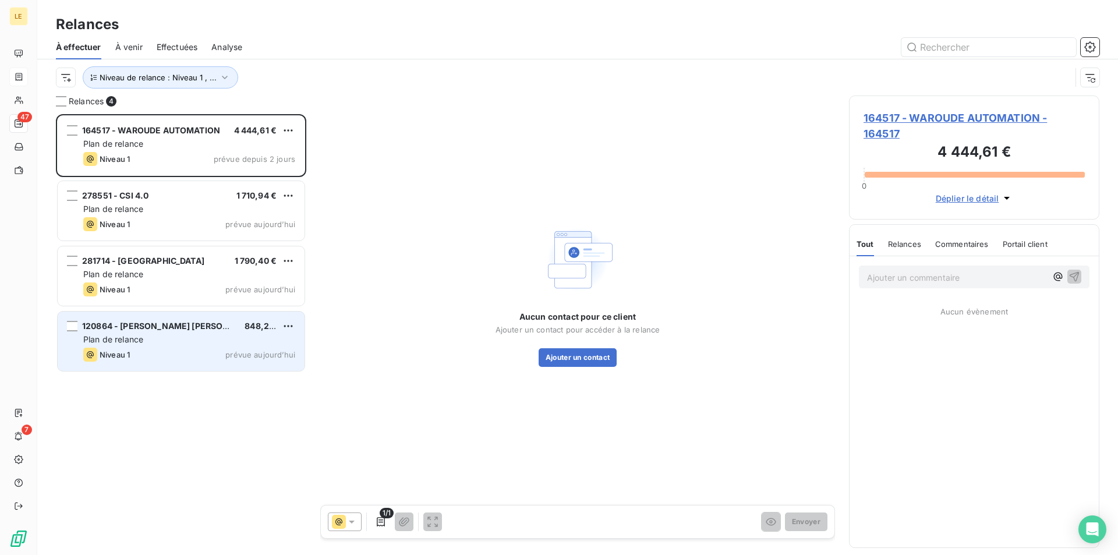
click at [152, 350] on div "Niveau 1 prévue aujourd’hui" at bounding box center [189, 355] width 212 height 14
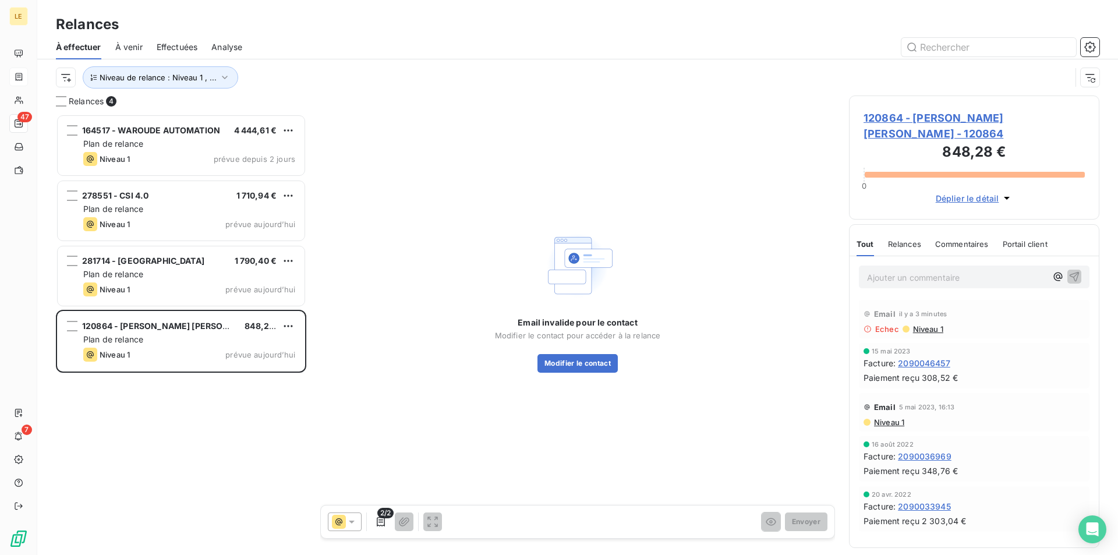
click at [1025, 119] on span "120864 - [PERSON_NAME] [PERSON_NAME] - 120864" at bounding box center [973, 125] width 221 height 31
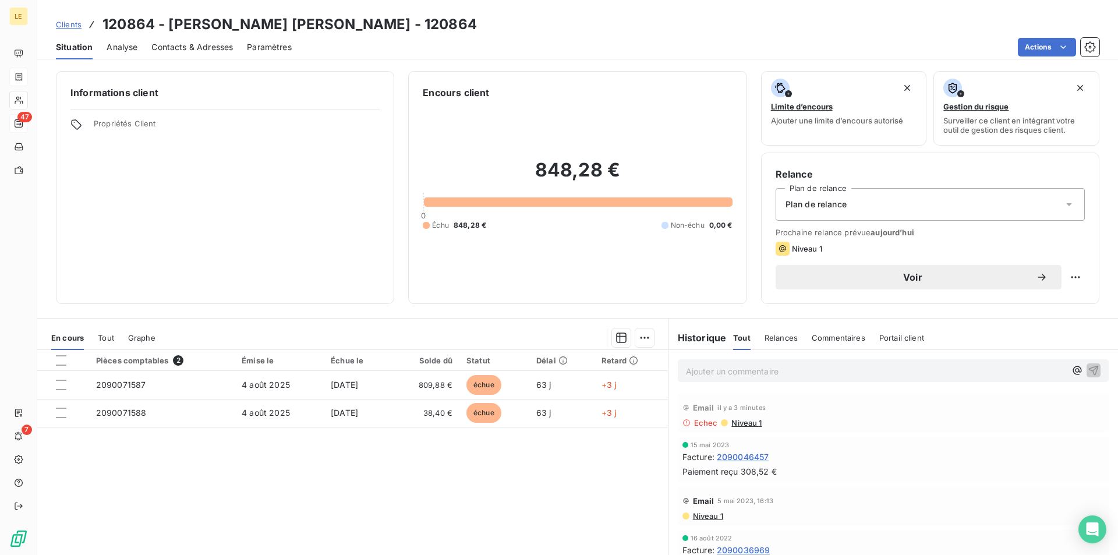
click at [315, 20] on h3 "120864 - [PERSON_NAME] [PERSON_NAME] - 120864" at bounding box center [289, 24] width 374 height 21
copy h3 "120864"
click at [419, 51] on div "Actions" at bounding box center [702, 47] width 793 height 19
click at [169, 20] on h3 "120864 - [PERSON_NAME] [PERSON_NAME] - 120864" at bounding box center [289, 24] width 374 height 21
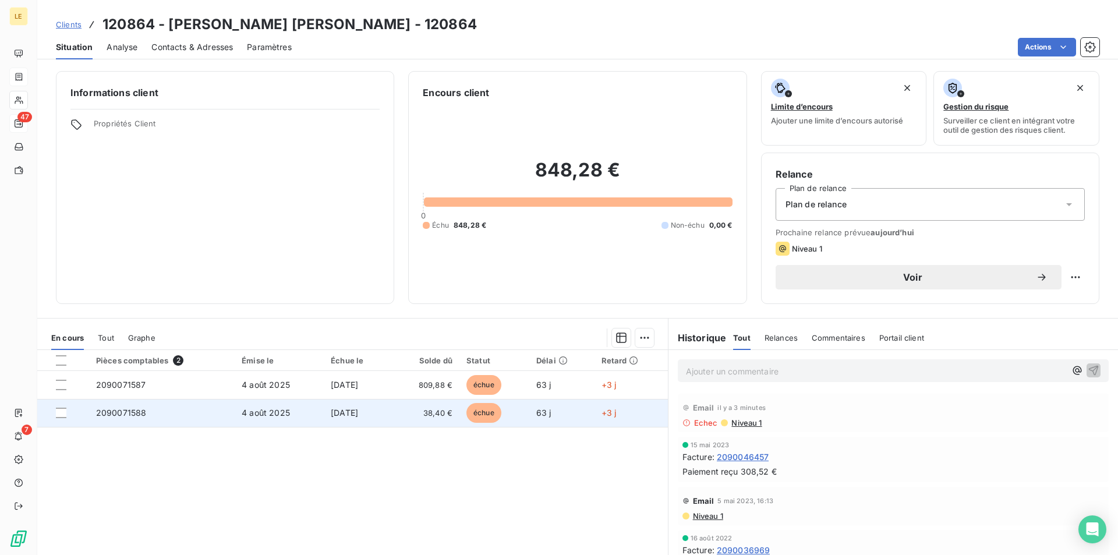
click at [192, 403] on td "2090071588" at bounding box center [162, 413] width 146 height 28
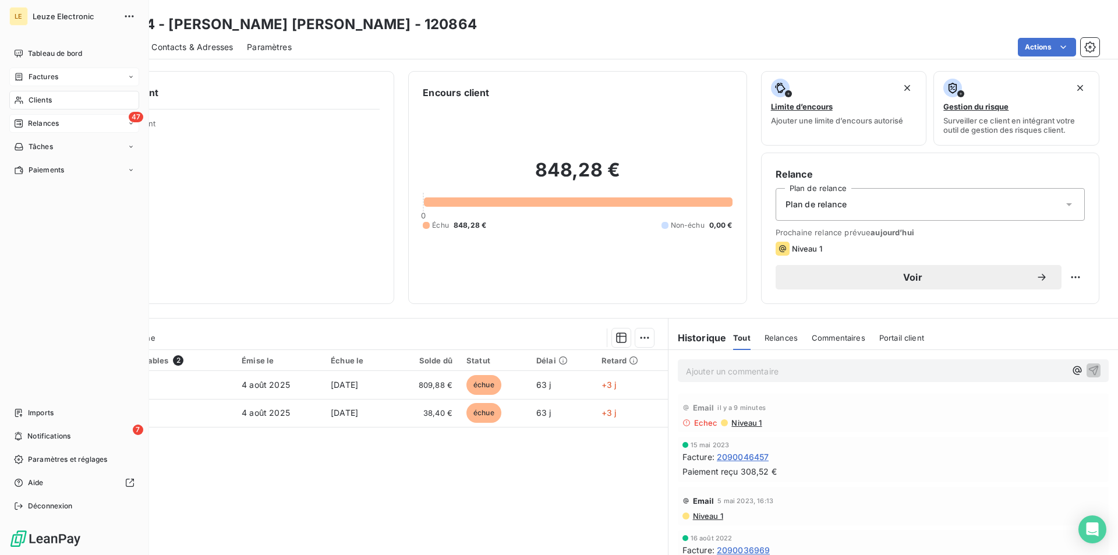
click at [57, 123] on span "Relances" at bounding box center [43, 123] width 31 height 10
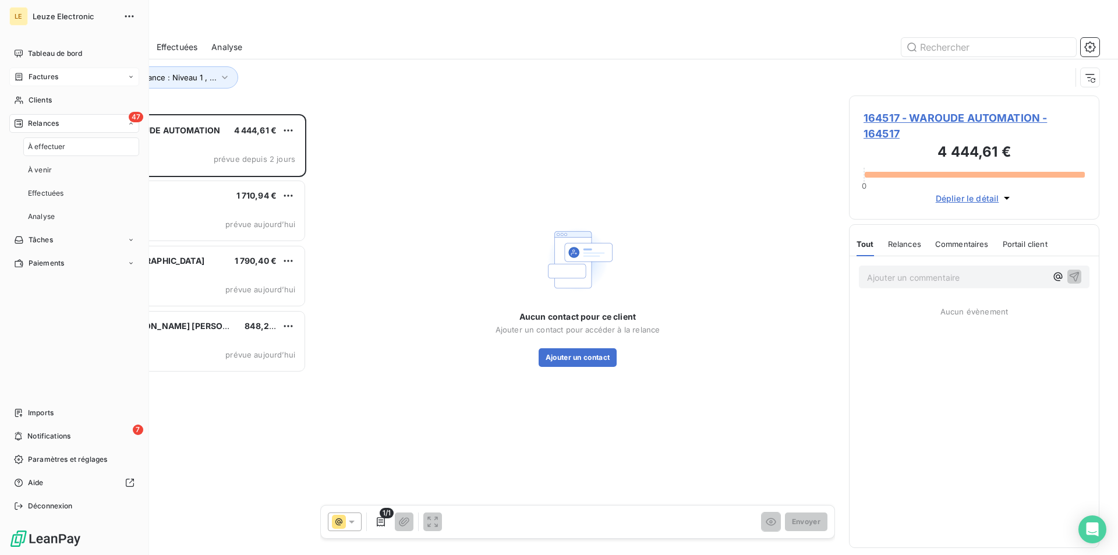
scroll to position [431, 240]
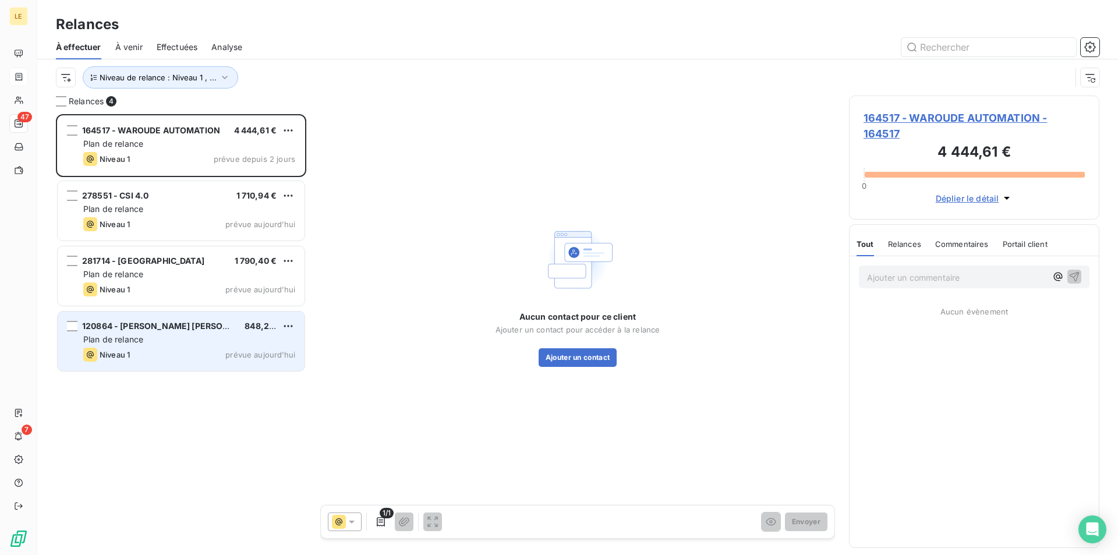
click at [168, 329] on span "120864 - [PERSON_NAME] [PERSON_NAME]" at bounding box center [171, 326] width 179 height 10
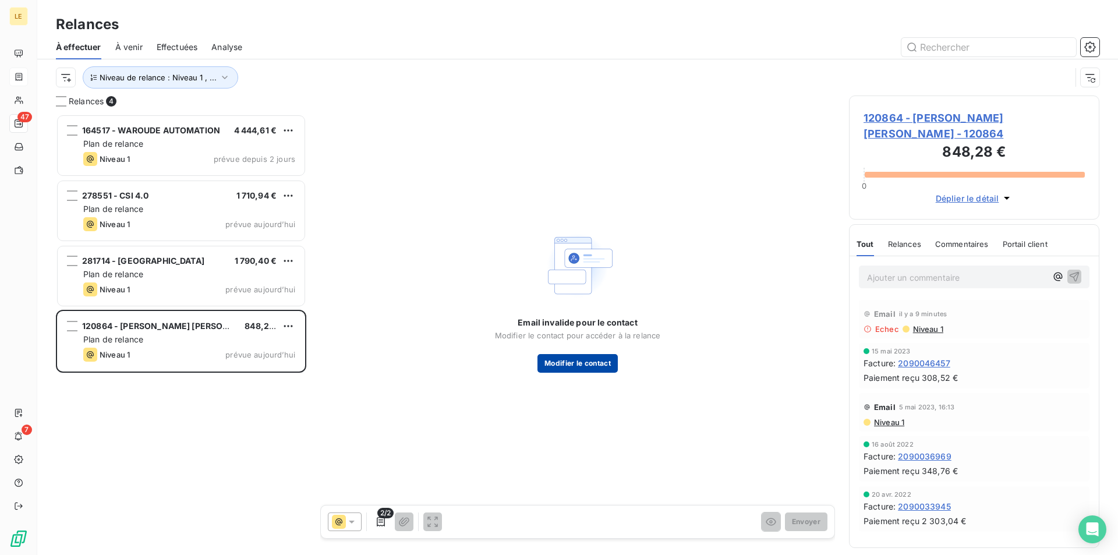
click at [593, 360] on button "Modifier le contact" at bounding box center [577, 363] width 80 height 19
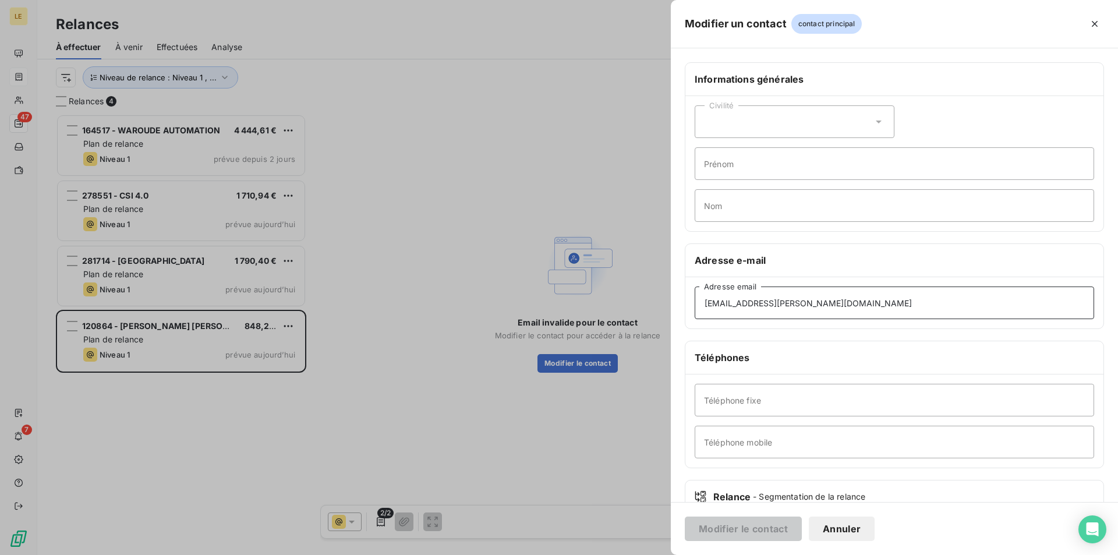
click at [834, 300] on input "[EMAIL_ADDRESS][PERSON_NAME][DOMAIN_NAME]" at bounding box center [893, 302] width 399 height 33
drag, startPoint x: 834, startPoint y: 300, endPoint x: 586, endPoint y: 306, distance: 247.5
click at [586, 554] on div "Modifier un contact contact principal Informations générales Civilité Prénom No…" at bounding box center [559, 555] width 1118 height 0
paste input "[EMAIL_ADDRESS][PERSON_NAME][DOMAIN_NAME]"
type input "[EMAIL_ADDRESS][PERSON_NAME][DOMAIN_NAME]"
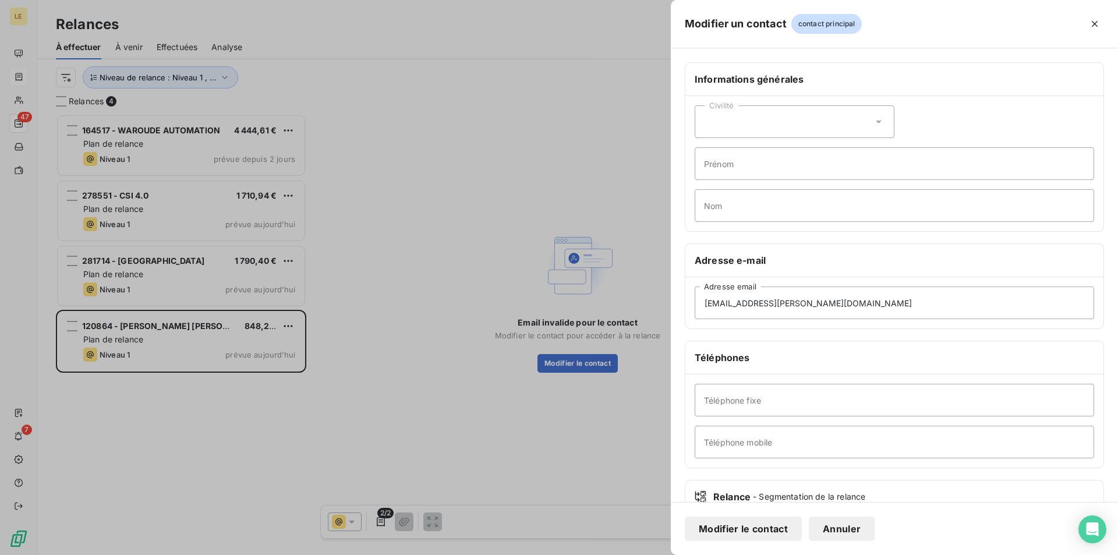
click at [772, 533] on button "Modifier le contact" at bounding box center [743, 528] width 117 height 24
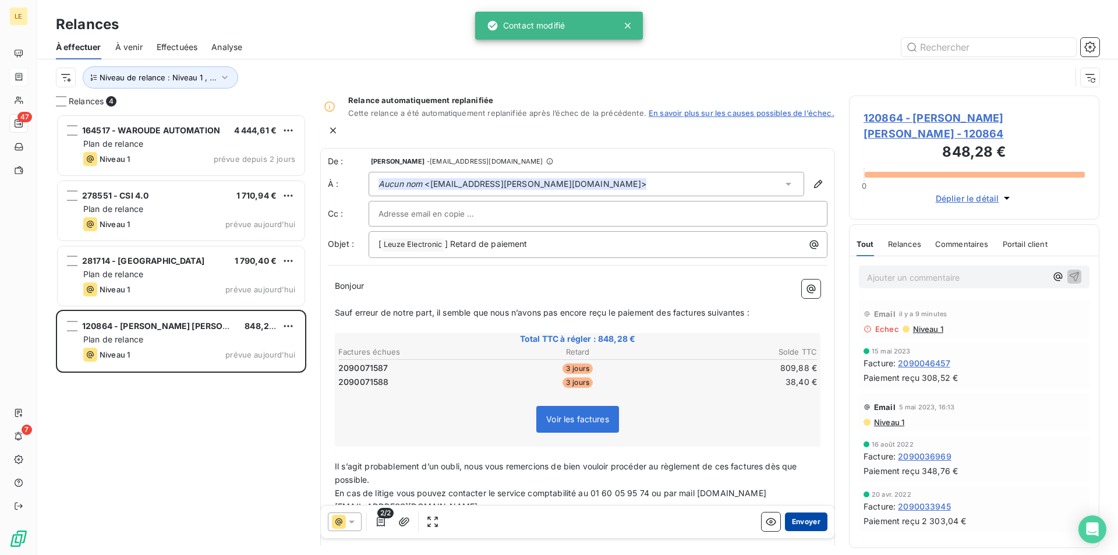
click at [802, 514] on button "Envoyer" at bounding box center [806, 521] width 42 height 19
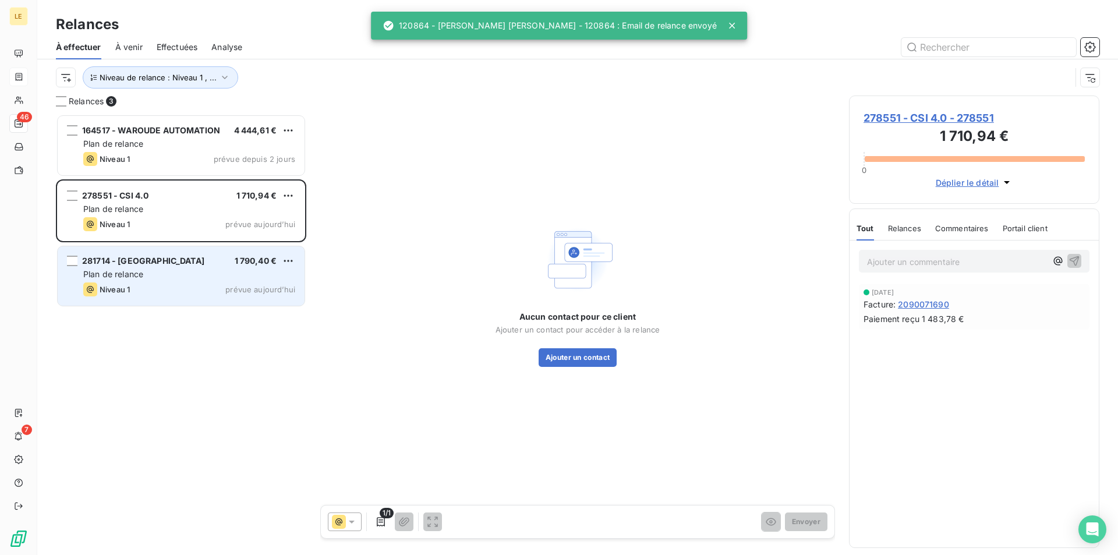
click at [136, 270] on span "Plan de relance" at bounding box center [113, 274] width 60 height 10
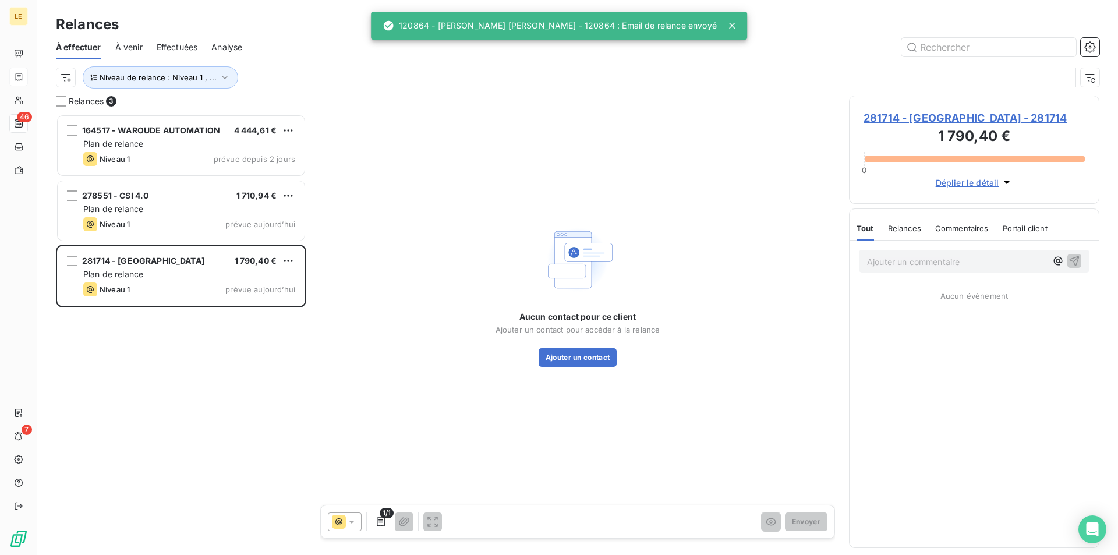
click at [1022, 114] on span "281714 - [GEOGRAPHIC_DATA] - 281714" at bounding box center [973, 118] width 221 height 16
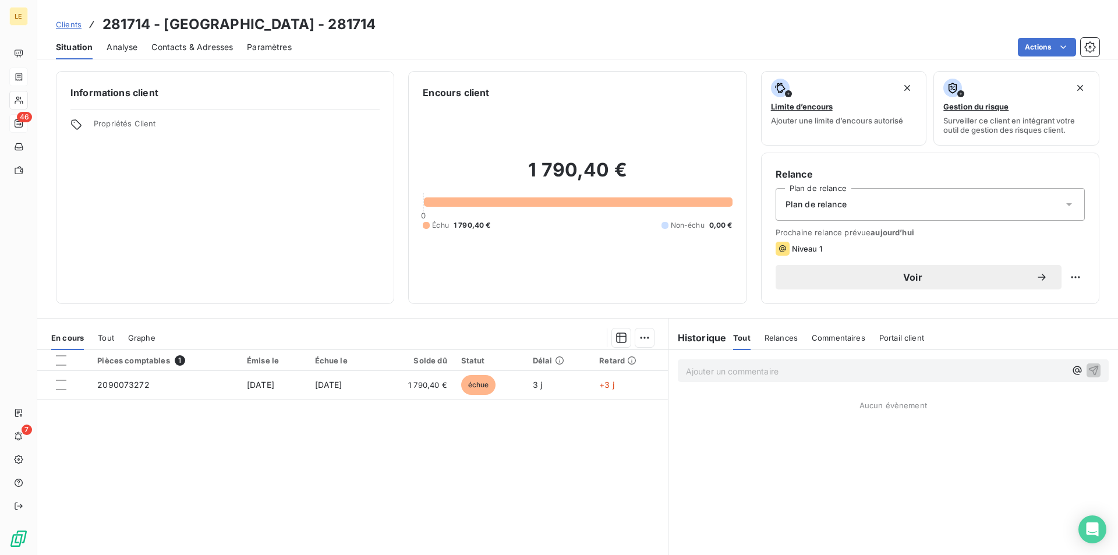
click at [326, 22] on h3 "281714 - [GEOGRAPHIC_DATA] - 281714" at bounding box center [238, 24] width 273 height 21
copy h3 "281714"
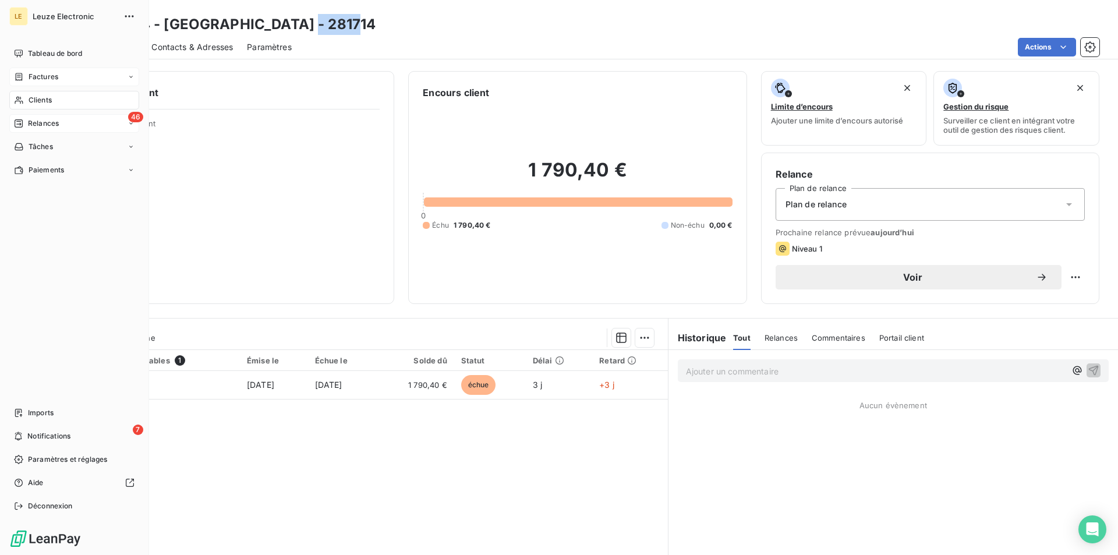
click at [52, 121] on span "Relances" at bounding box center [43, 123] width 31 height 10
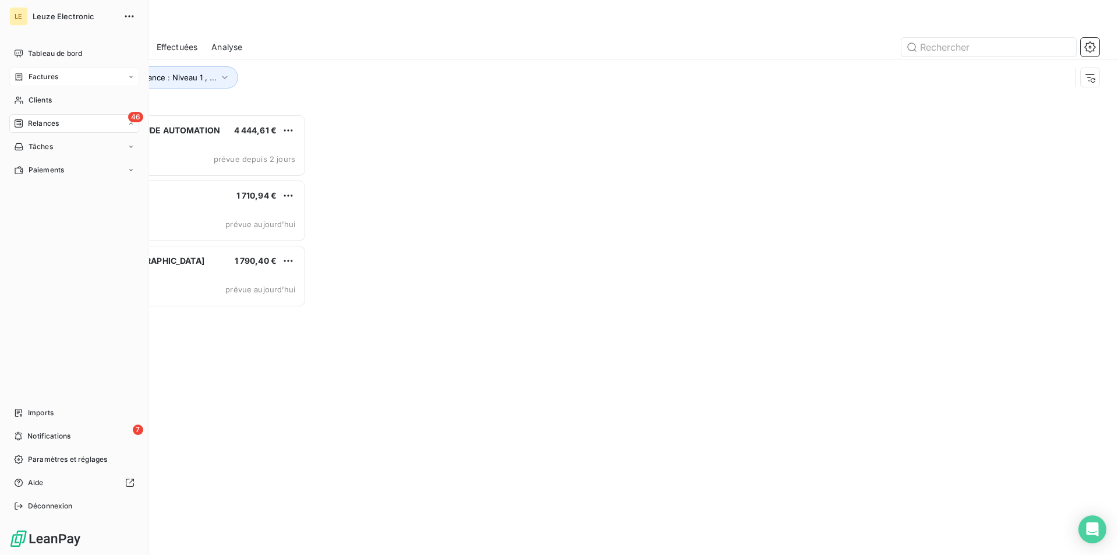
scroll to position [431, 240]
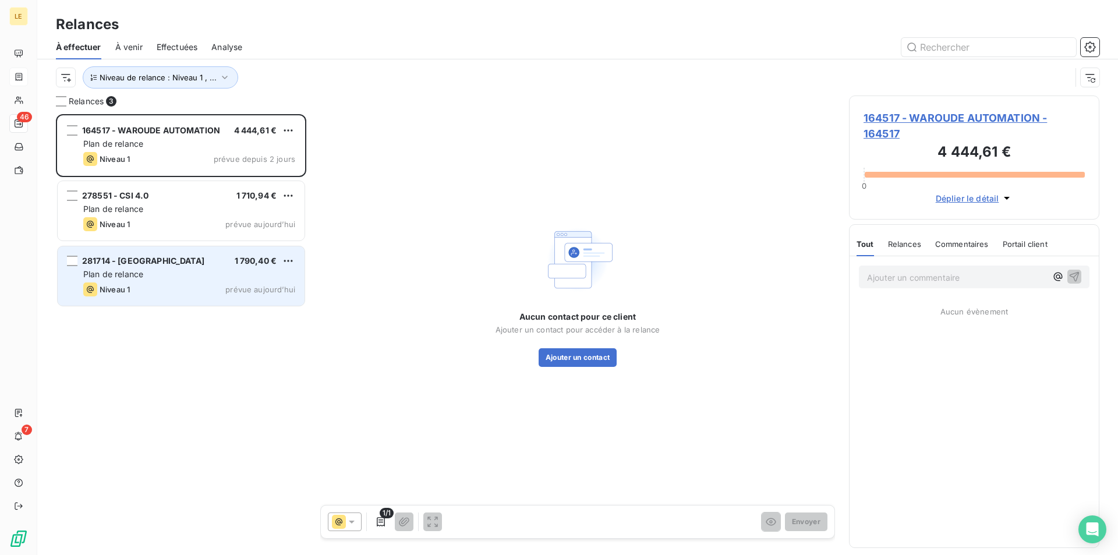
click at [222, 276] on div "Plan de relance" at bounding box center [189, 274] width 212 height 12
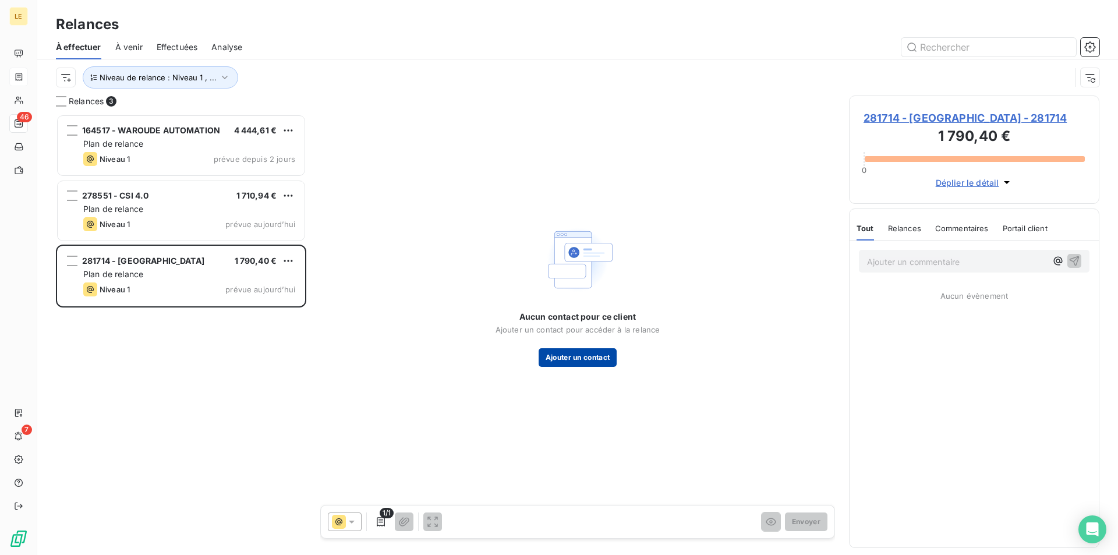
click at [598, 356] on button "Ajouter un contact" at bounding box center [577, 357] width 79 height 19
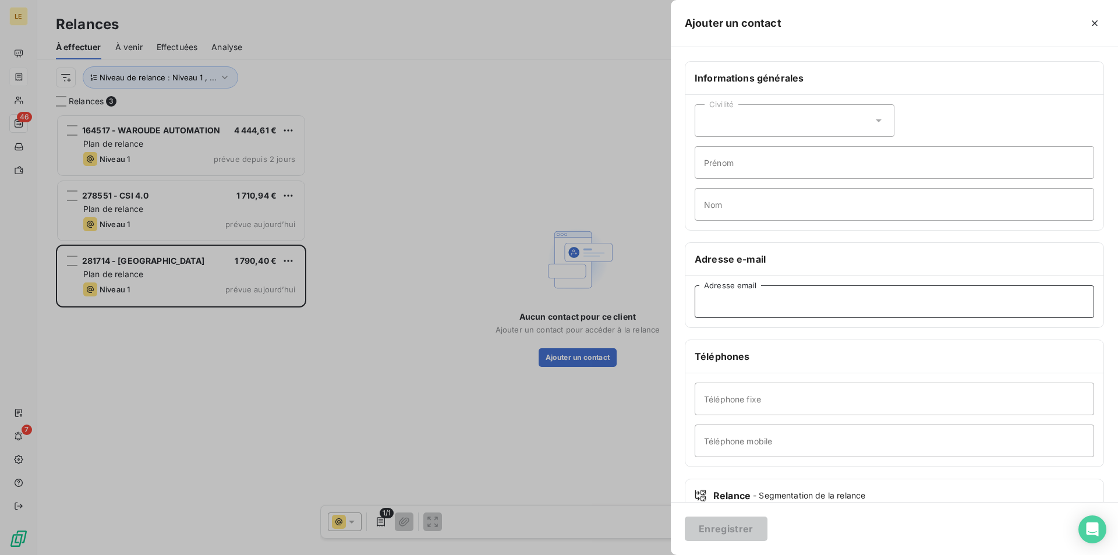
paste input "[EMAIL_ADDRESS][PERSON_NAME][DOMAIN_NAME]"
click at [722, 302] on input "[EMAIL_ADDRESS][PERSON_NAME][DOMAIN_NAME]" at bounding box center [893, 301] width 399 height 33
type input "[EMAIL_ADDRESS][PERSON_NAME][DOMAIN_NAME]"
click at [727, 527] on button "Enregistrer" at bounding box center [726, 528] width 83 height 24
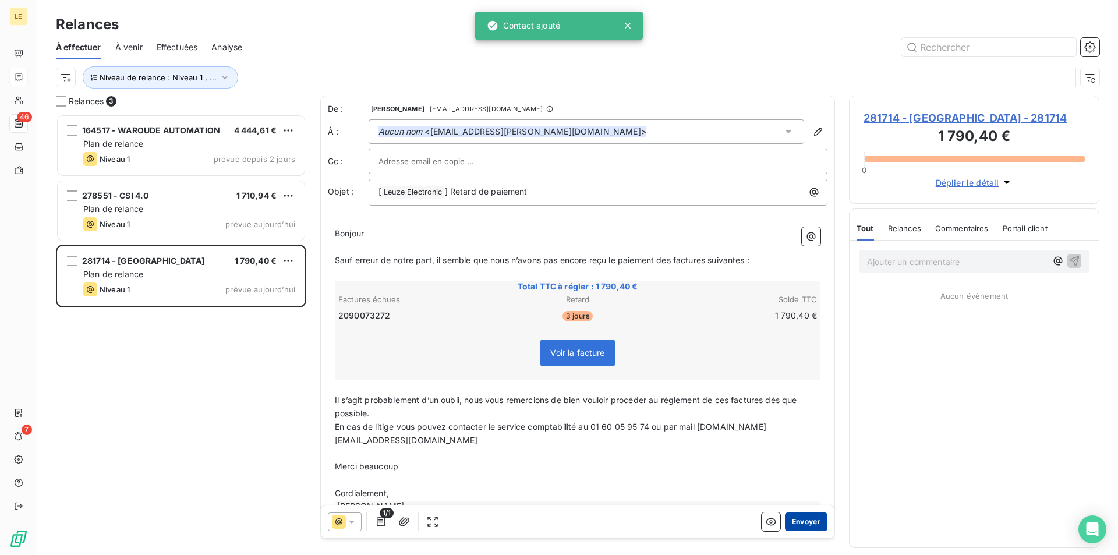
click at [797, 516] on button "Envoyer" at bounding box center [806, 521] width 42 height 19
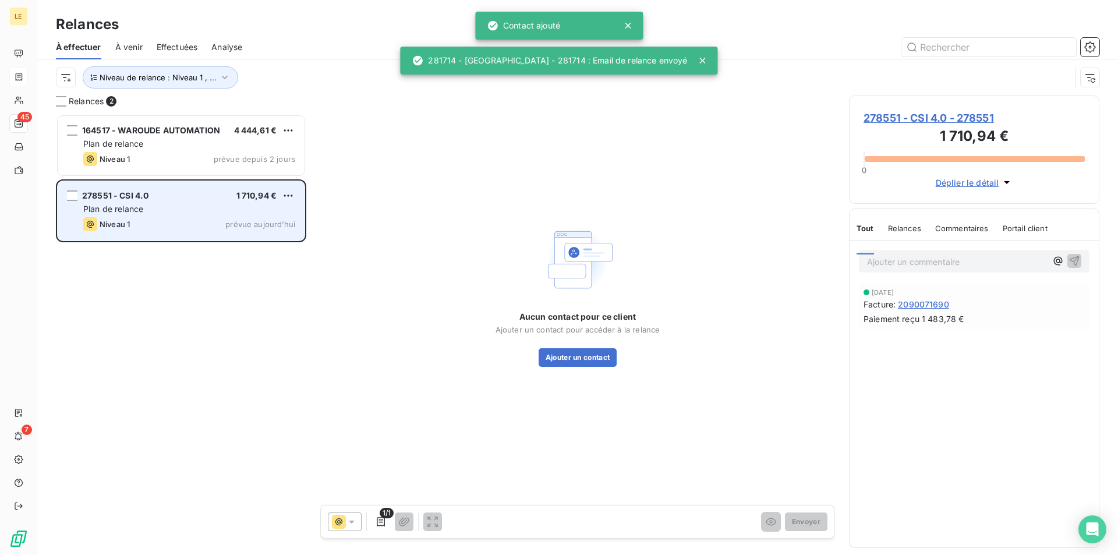
click at [193, 218] on div "Niveau 1 prévue aujourd’hui" at bounding box center [189, 224] width 212 height 14
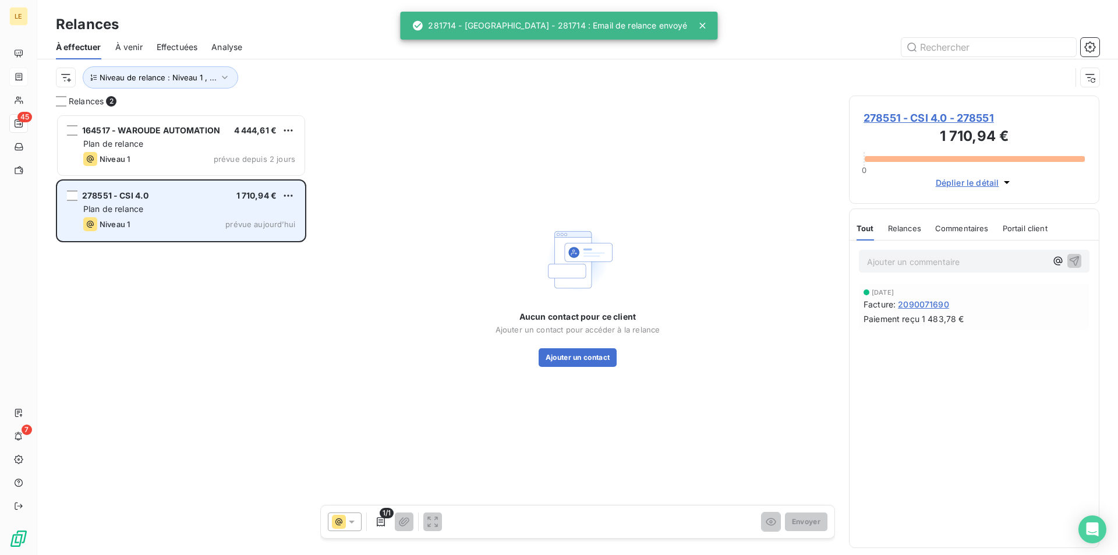
click at [193, 218] on div "Niveau 1 prévue aujourd’hui" at bounding box center [189, 224] width 212 height 14
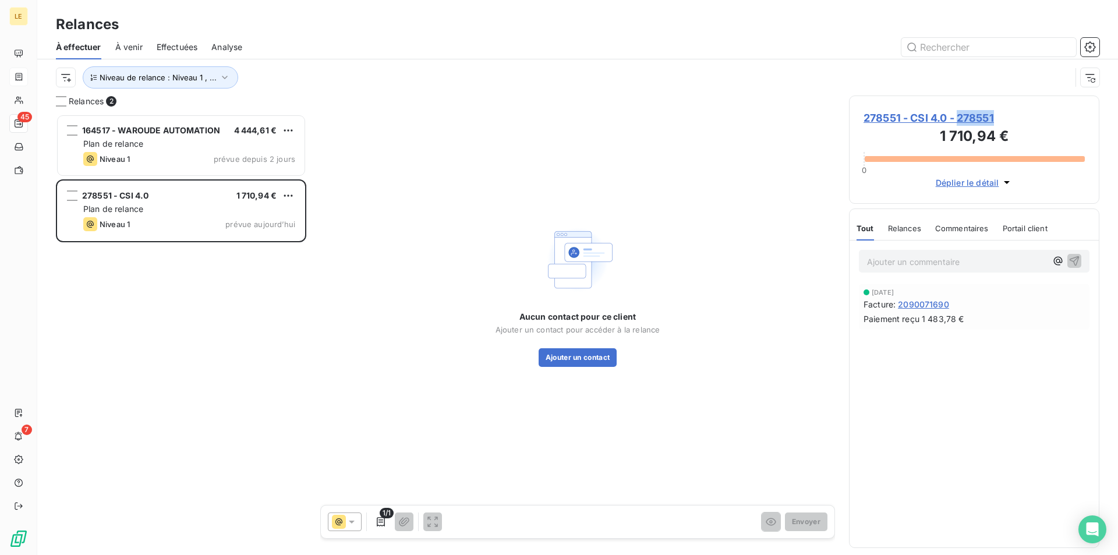
copy span "278551"
click at [580, 356] on button "Ajouter un contact" at bounding box center [577, 357] width 79 height 19
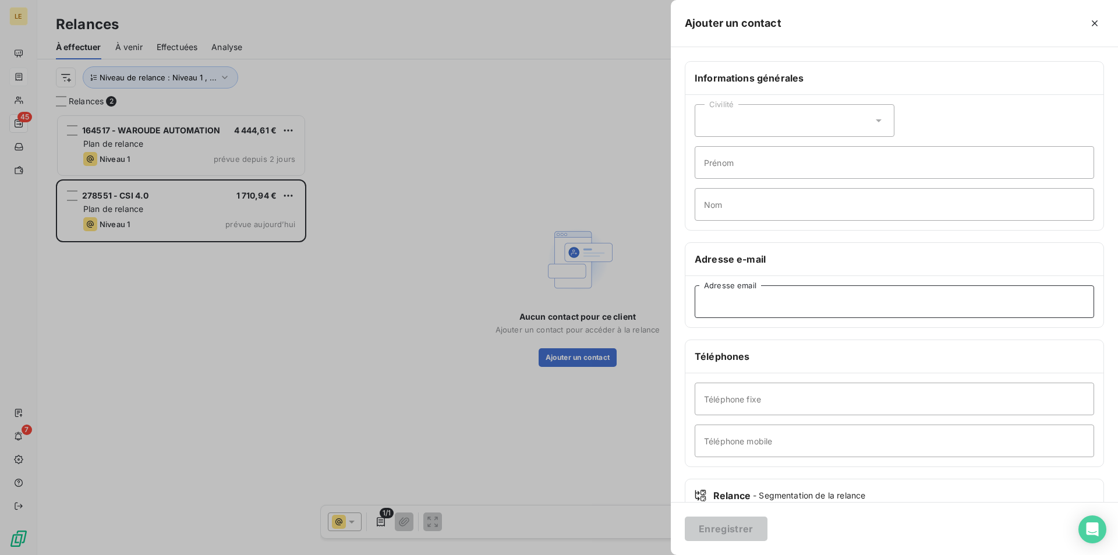
paste input "[EMAIL_ADDRESS][DOMAIN_NAME]"
click at [726, 301] on input "[EMAIL_ADDRESS][DOMAIN_NAME]" at bounding box center [893, 301] width 399 height 33
type input "[EMAIL_ADDRESS][DOMAIN_NAME]"
click at [738, 531] on button "Enregistrer" at bounding box center [726, 528] width 83 height 24
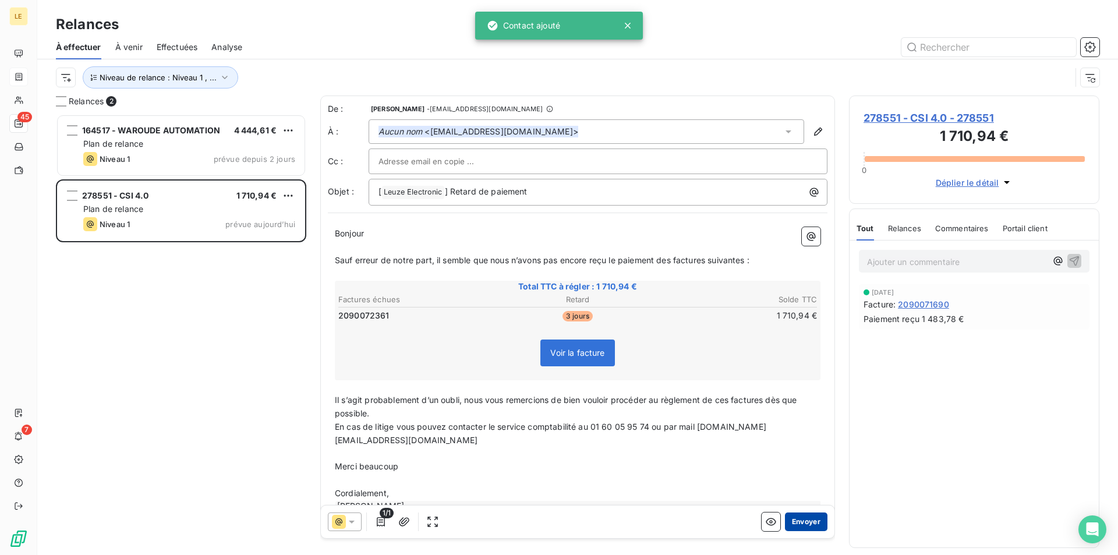
click at [785, 530] on button "Envoyer" at bounding box center [806, 521] width 42 height 19
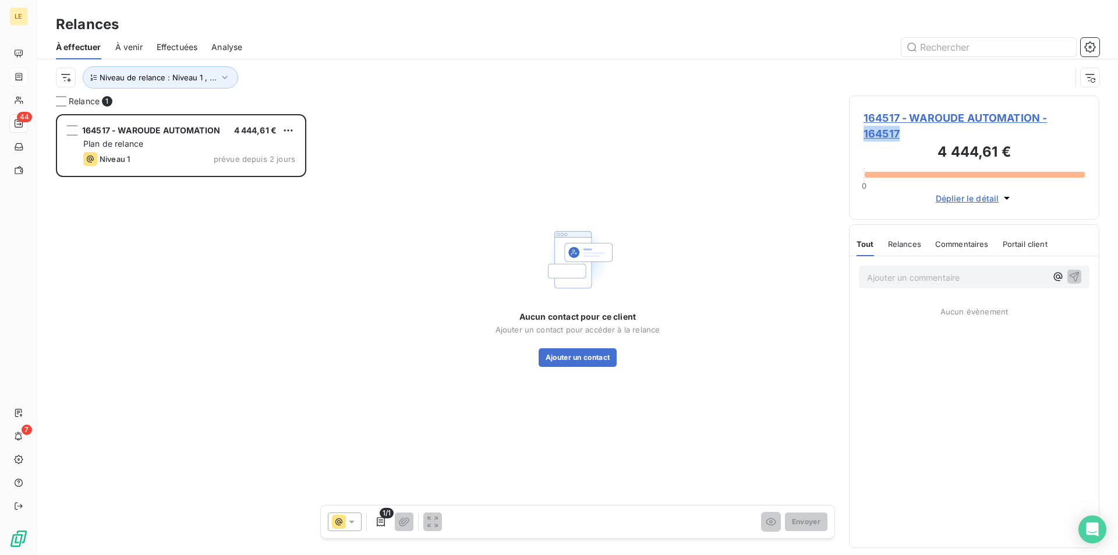
copy span "164517"
click at [564, 367] on div "Aucun contact pour ce client Ajouter un contact pour accéder à la relance Ajout…" at bounding box center [577, 294] width 515 height 398
click at [570, 355] on button "Ajouter un contact" at bounding box center [577, 357] width 79 height 19
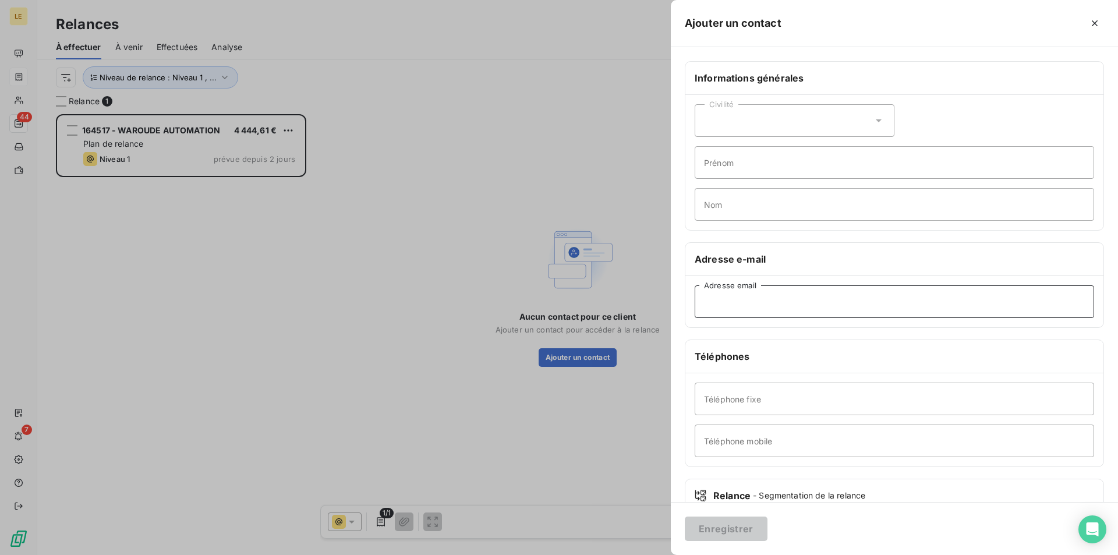
paste input "[EMAIL_ADDRESS][DOMAIN_NAME]"
type input "[EMAIL_ADDRESS][DOMAIN_NAME]"
click at [732, 536] on button "Enregistrer" at bounding box center [726, 528] width 83 height 24
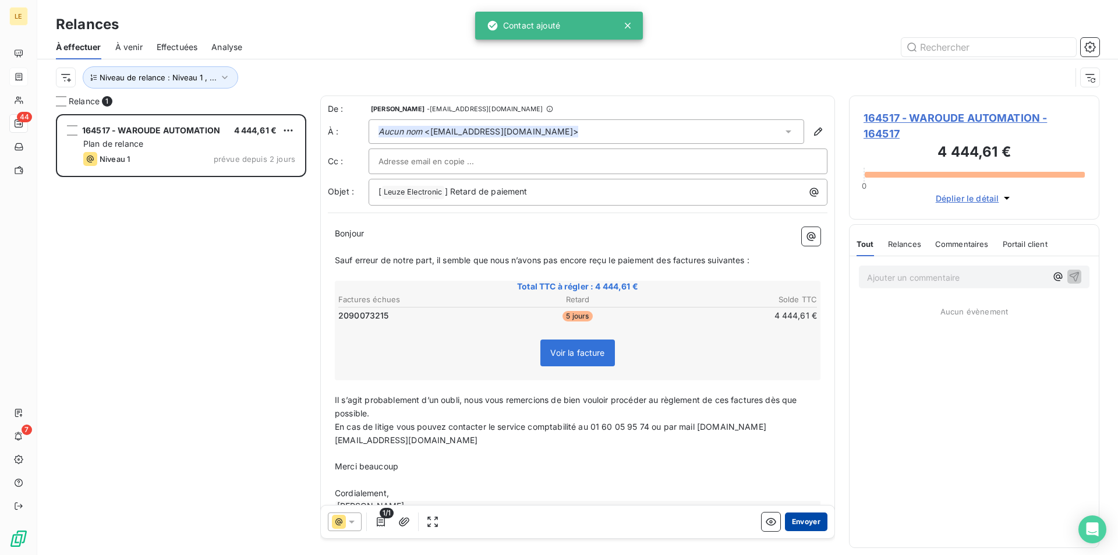
click at [792, 519] on button "Envoyer" at bounding box center [806, 521] width 42 height 19
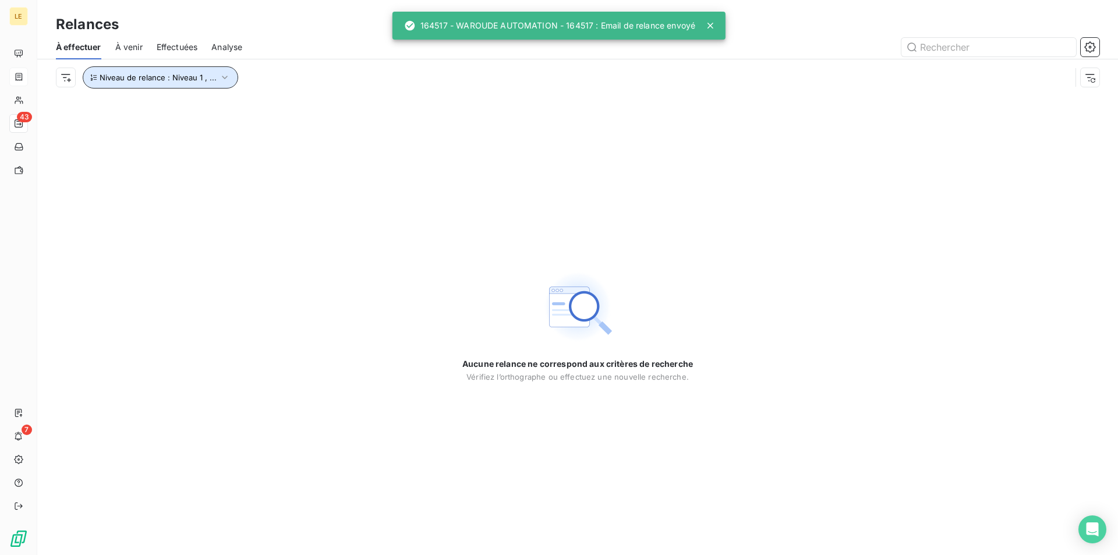
click at [213, 80] on span "Niveau de relance : Niveau 1 , ..." at bounding box center [158, 77] width 117 height 9
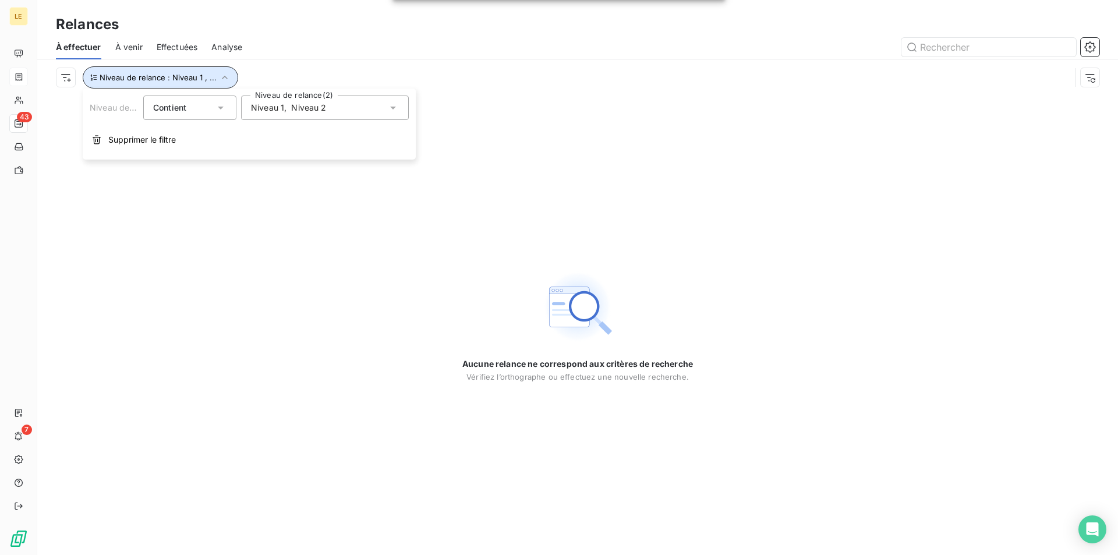
click at [219, 74] on icon "button" at bounding box center [225, 78] width 12 height 12
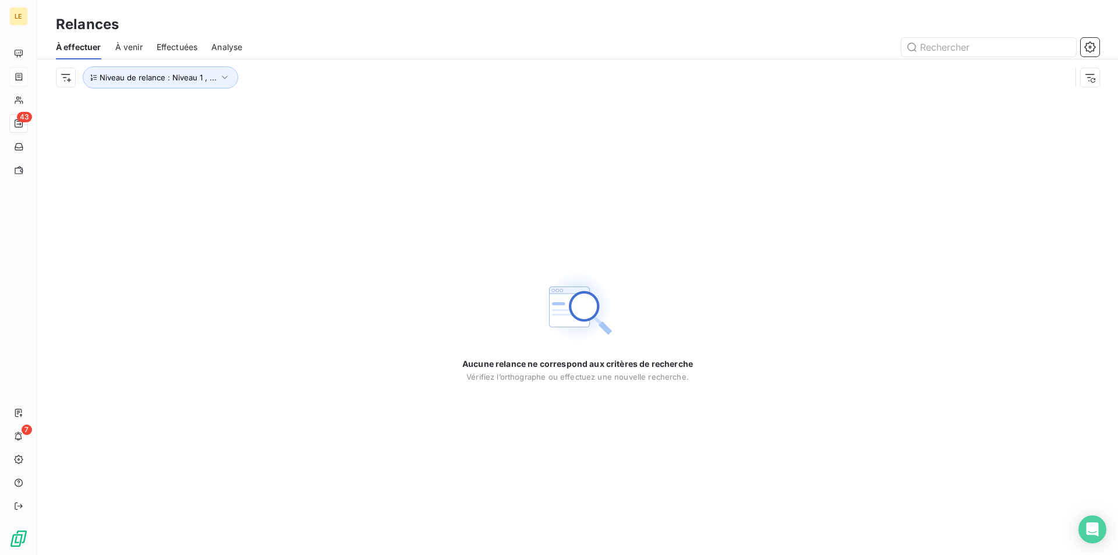
click at [278, 153] on div "Aucune relance ne correspond aux critères de recherche [PERSON_NAME] l’orthogra…" at bounding box center [577, 324] width 1080 height 459
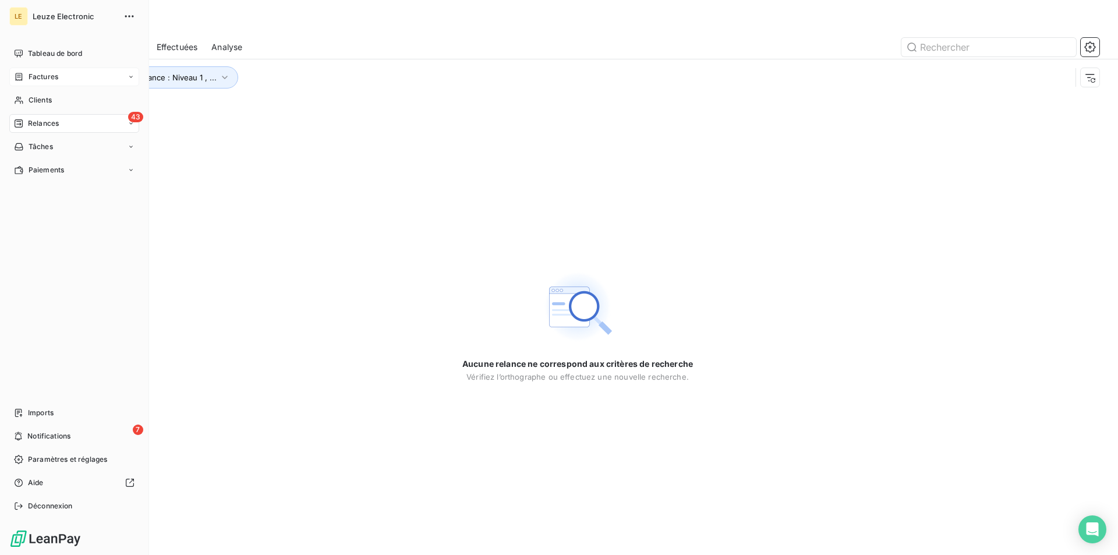
click at [66, 74] on div "Factures" at bounding box center [74, 77] width 130 height 19
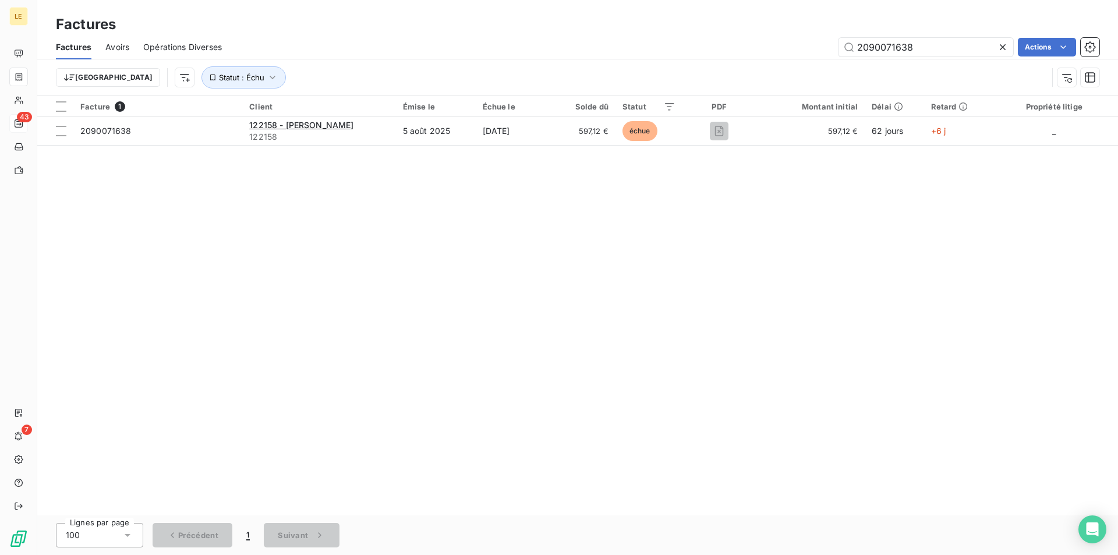
click at [1000, 48] on icon at bounding box center [1003, 47] width 6 height 6
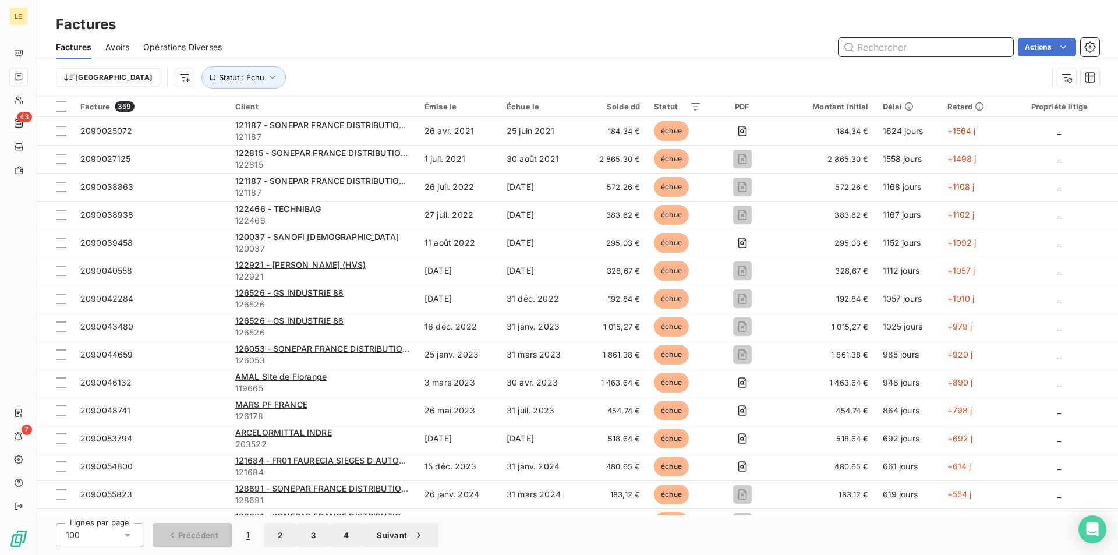
paste input "2090071605"
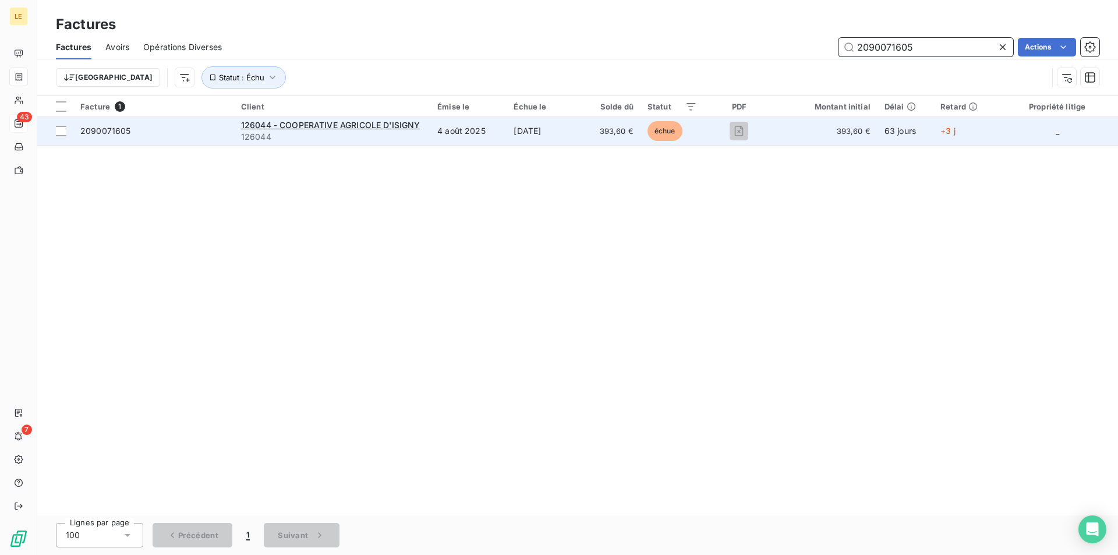
type input "2090071605"
click at [317, 137] on span "126044" at bounding box center [332, 137] width 182 height 12
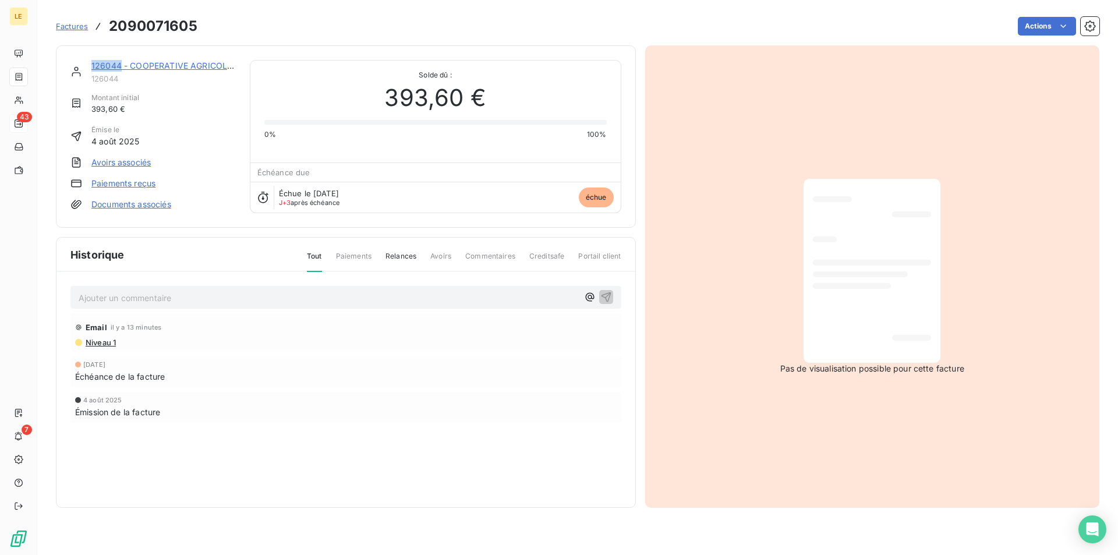
drag, startPoint x: 120, startPoint y: 64, endPoint x: 92, endPoint y: 72, distance: 29.5
click at [92, 72] on div "126044 - COOPERATIVE AGRICOLE D'ISIGNY" at bounding box center [163, 66] width 144 height 12
copy link "126044"
click at [309, 299] on p "Ajouter un commentaire ﻿" at bounding box center [328, 297] width 499 height 15
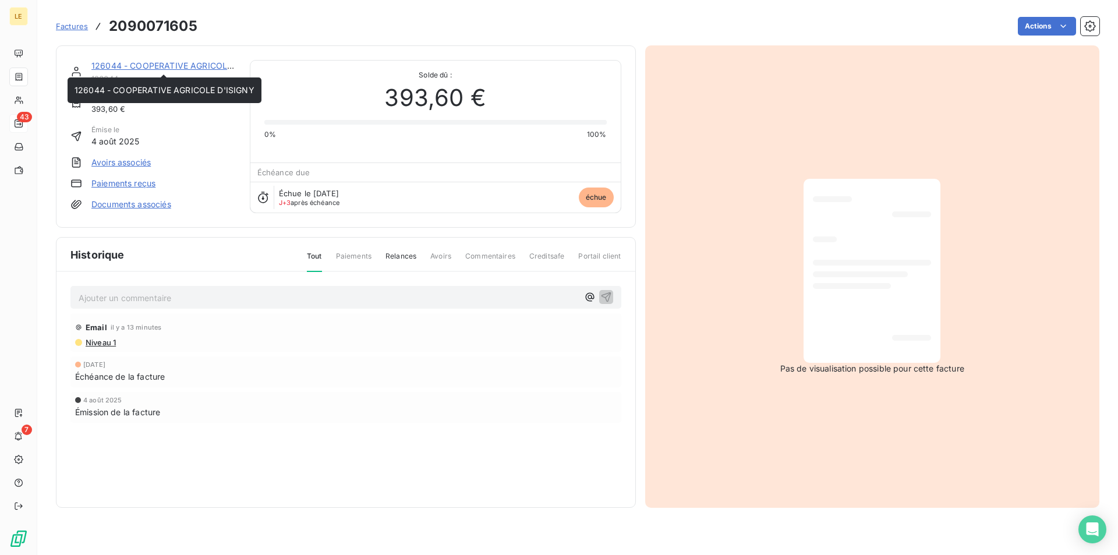
click at [154, 70] on link "126044 - COOPERATIVE AGRICOLE D'ISIGNY" at bounding box center [181, 66] width 180 height 10
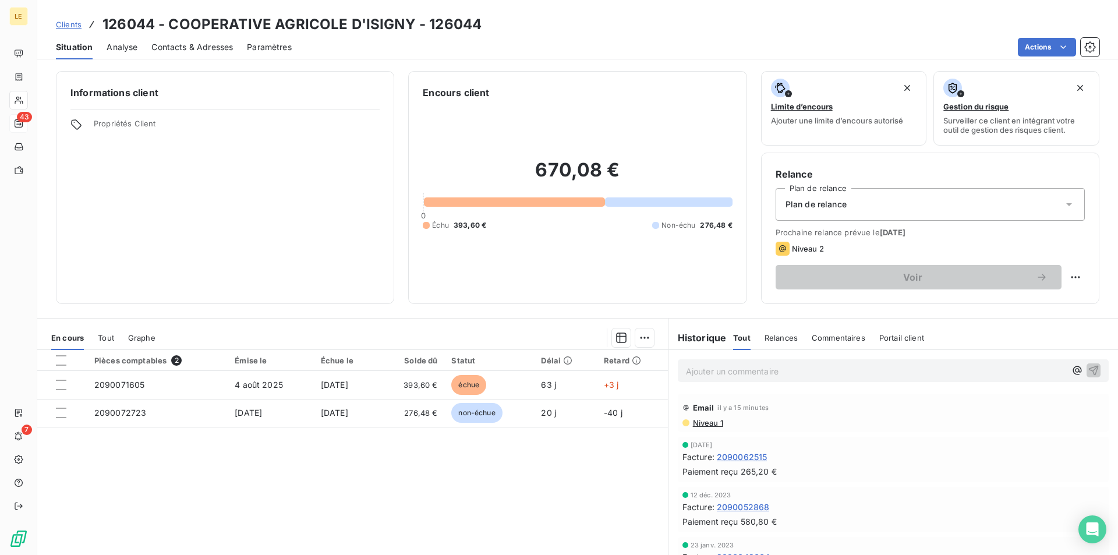
click at [179, 45] on span "Contacts & Adresses" at bounding box center [191, 47] width 81 height 12
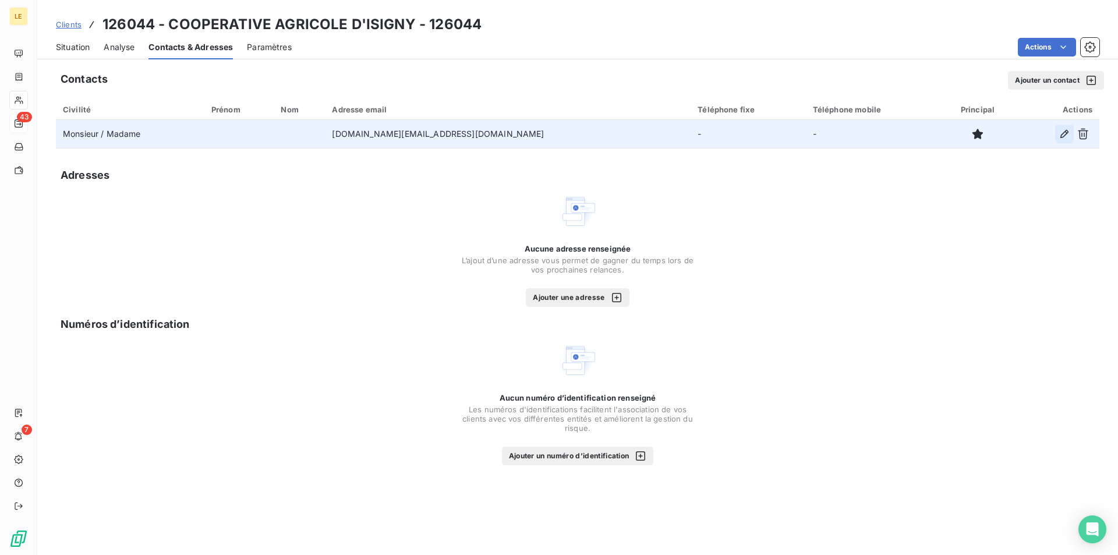
click at [1061, 141] on button "button" at bounding box center [1064, 134] width 19 height 19
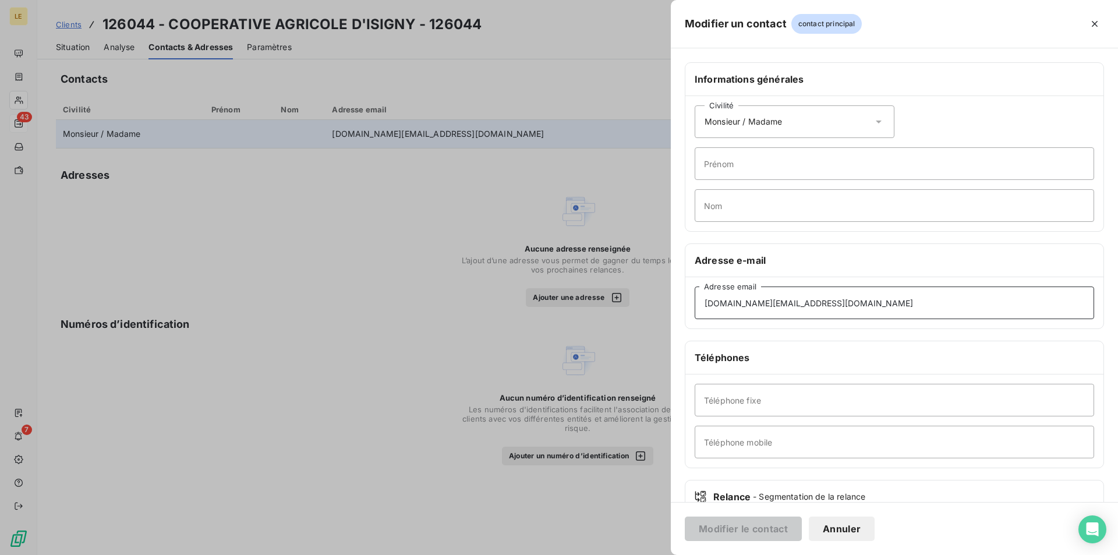
drag, startPoint x: 863, startPoint y: 304, endPoint x: 601, endPoint y: 315, distance: 262.8
click at [512, 554] on div "Modifier un contact contact principal Informations générales Civilité Monsieur …" at bounding box center [559, 555] width 1118 height 0
paste input "maintenance.magasin-u1@isysm"
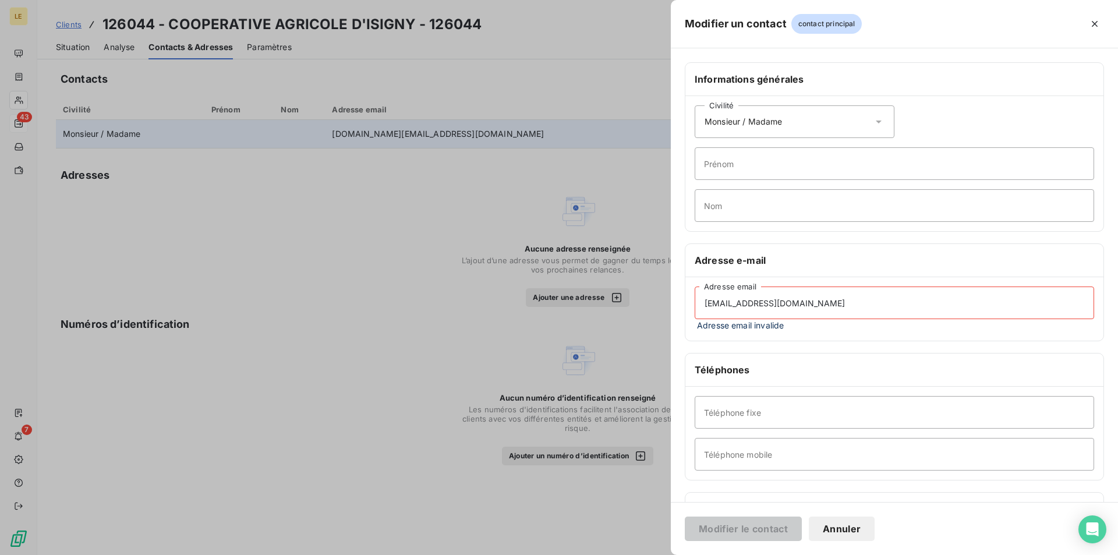
click at [728, 303] on input "[EMAIL_ADDRESS][DOMAIN_NAME]" at bounding box center [893, 302] width 399 height 33
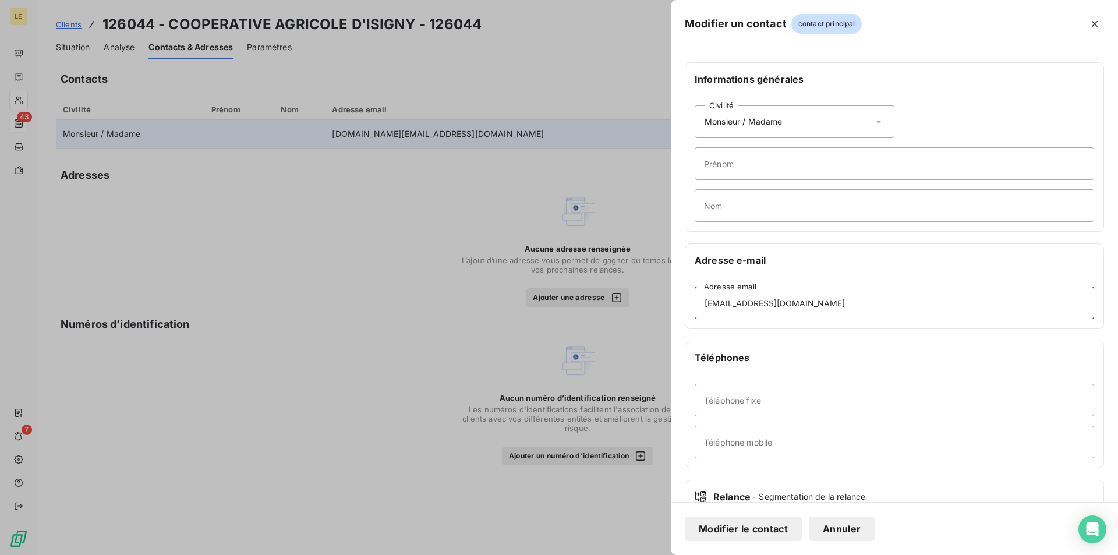
type input "[EMAIL_ADDRESS][DOMAIN_NAME]"
click at [733, 530] on button "Modifier le contact" at bounding box center [743, 528] width 117 height 24
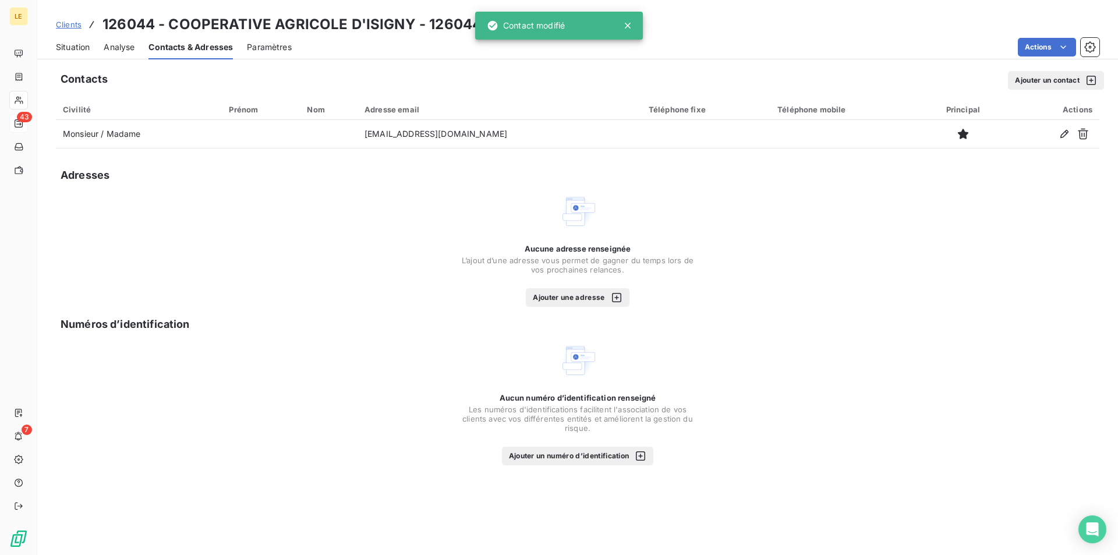
drag, startPoint x: 504, startPoint y: 137, endPoint x: 480, endPoint y: 164, distance: 36.7
click at [480, 164] on div "Contacts Ajouter un contact Civilité Prénom Nom Adresse email Téléphone fixe Té…" at bounding box center [577, 309] width 1080 height 491
click at [481, 164] on div "Contacts Ajouter un contact Civilité Prénom Nom Adresse email Téléphone fixe Té…" at bounding box center [577, 309] width 1080 height 491
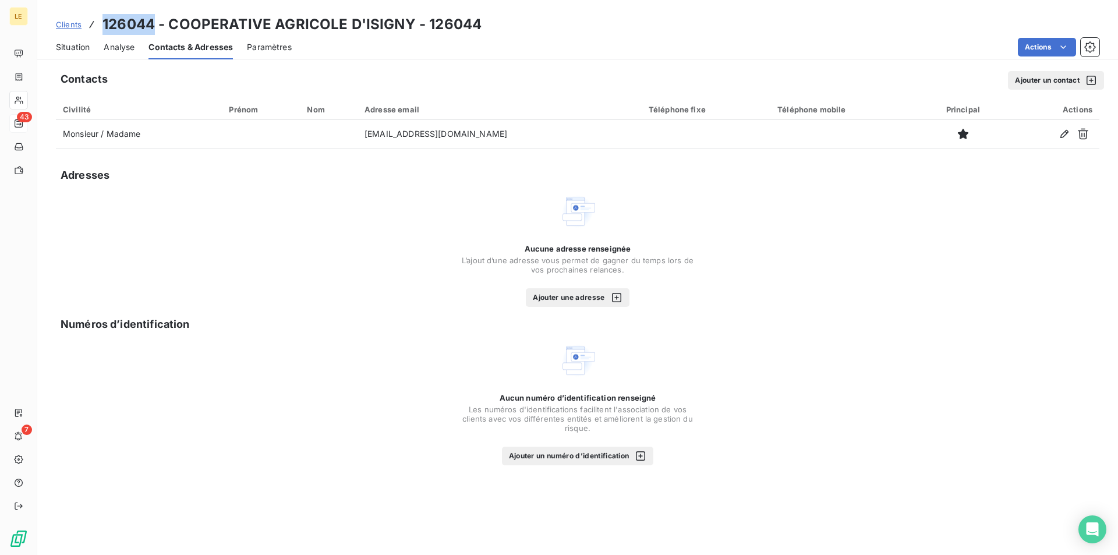
drag, startPoint x: 152, startPoint y: 22, endPoint x: 93, endPoint y: 23, distance: 58.8
click at [93, 23] on div "Clients 126044 - COOPERATIVE AGRICOLE D'ISIGNY - 126044" at bounding box center [269, 24] width 426 height 21
copy h3 "126044"
click at [337, 433] on div "Aucun numéro d’identification renseigné Les numéros d'identifications faciliten…" at bounding box center [577, 403] width 1043 height 123
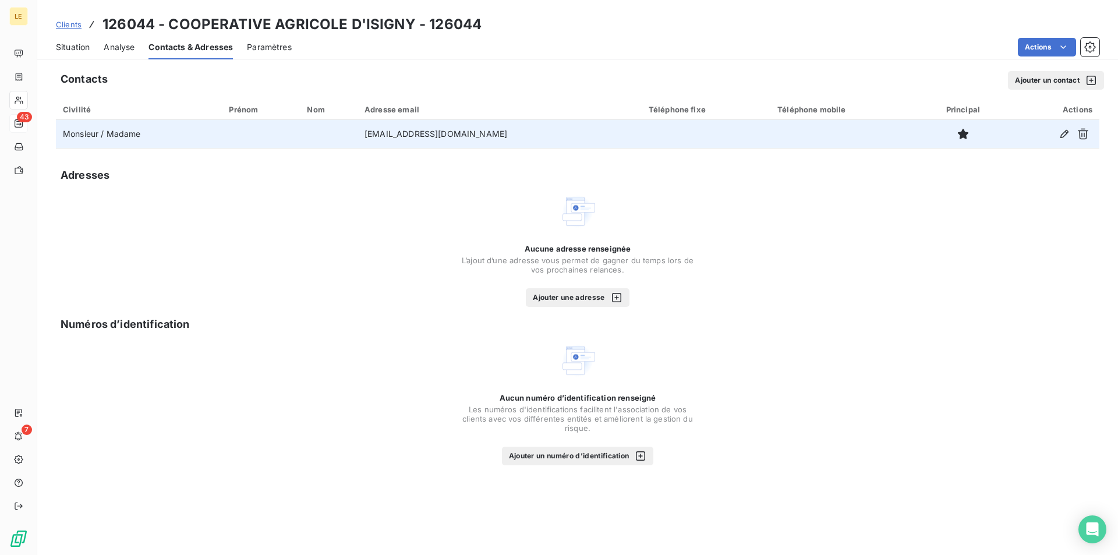
drag, startPoint x: 519, startPoint y: 133, endPoint x: 364, endPoint y: 130, distance: 154.3
click at [364, 130] on td "[EMAIL_ADDRESS][DOMAIN_NAME]" at bounding box center [499, 134] width 284 height 28
copy td "[EMAIL_ADDRESS][DOMAIN_NAME]"
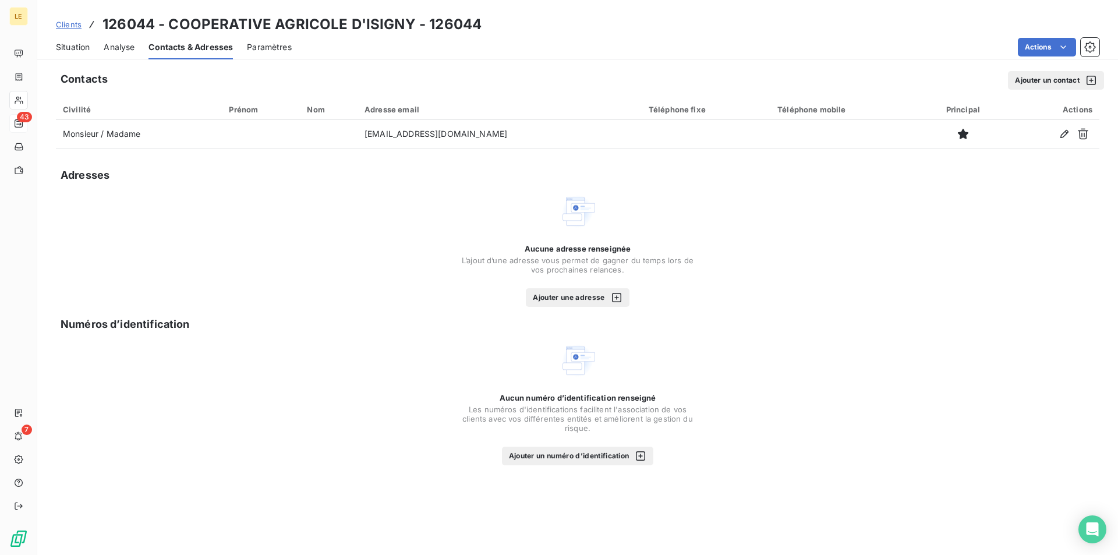
click at [221, 348] on div "Aucun numéro d’identification renseigné Les numéros d'identifications faciliten…" at bounding box center [577, 403] width 1043 height 123
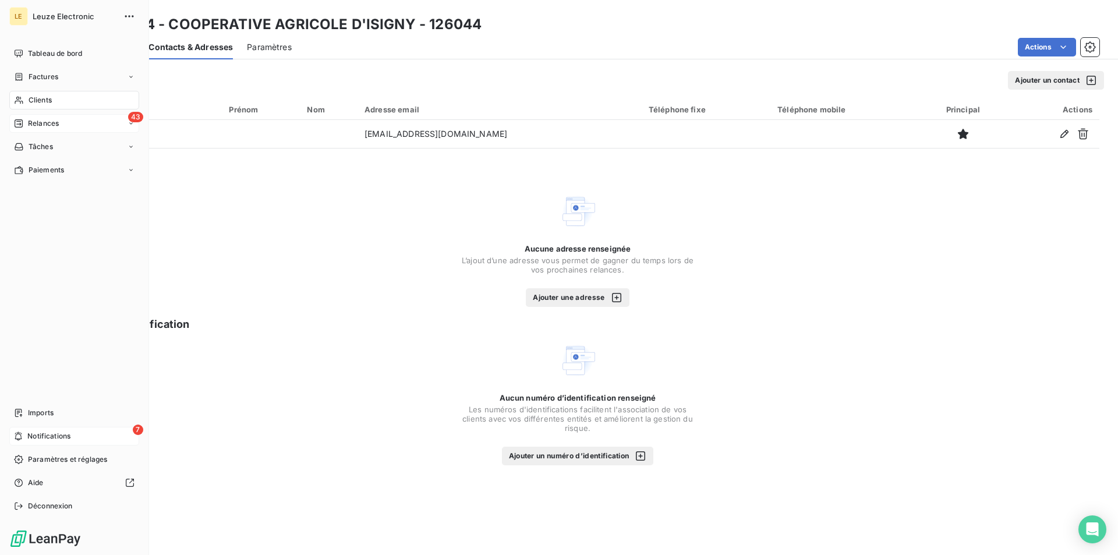
click at [59, 439] on span "Notifications" at bounding box center [48, 436] width 43 height 10
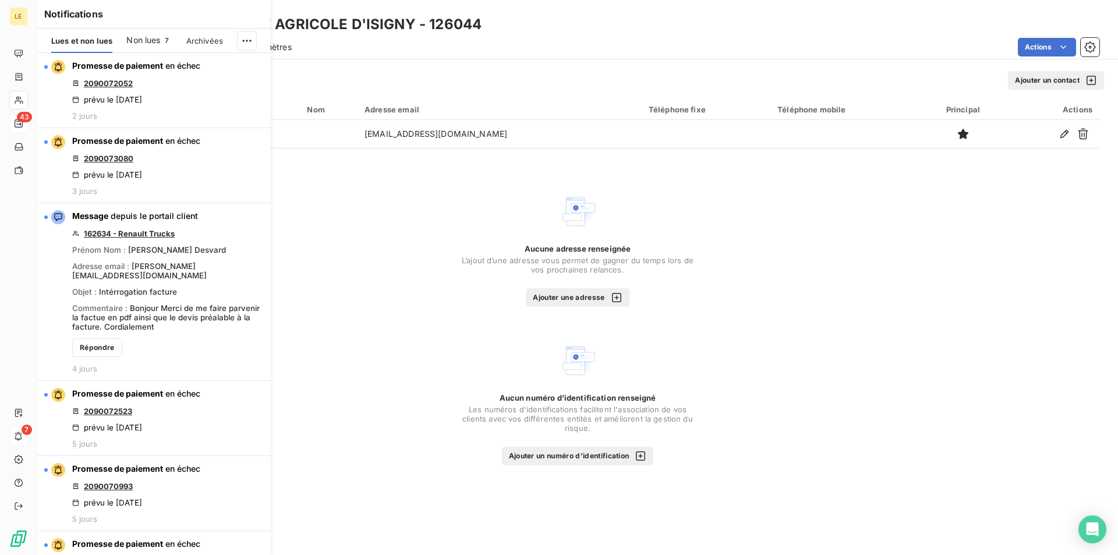
click at [245, 34] on html "LE 43 7 Clients 126044 - COOPERATIVE AGRICOLE D'ISIGNY - 126044 Situation Analy…" at bounding box center [559, 277] width 1118 height 555
click at [179, 67] on div "Tout marquer comme lu" at bounding box center [168, 66] width 163 height 19
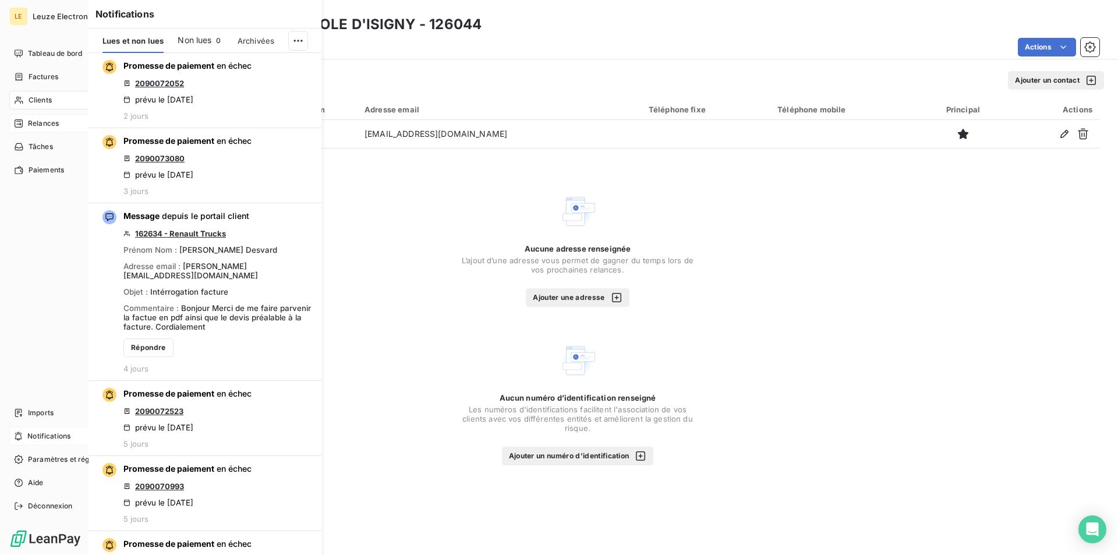
click at [15, 216] on div "Tableau de bord Factures Clients 43 Relances Tâches Paiements Imports Notificat…" at bounding box center [74, 279] width 130 height 471
